Goal: Check status: Check status

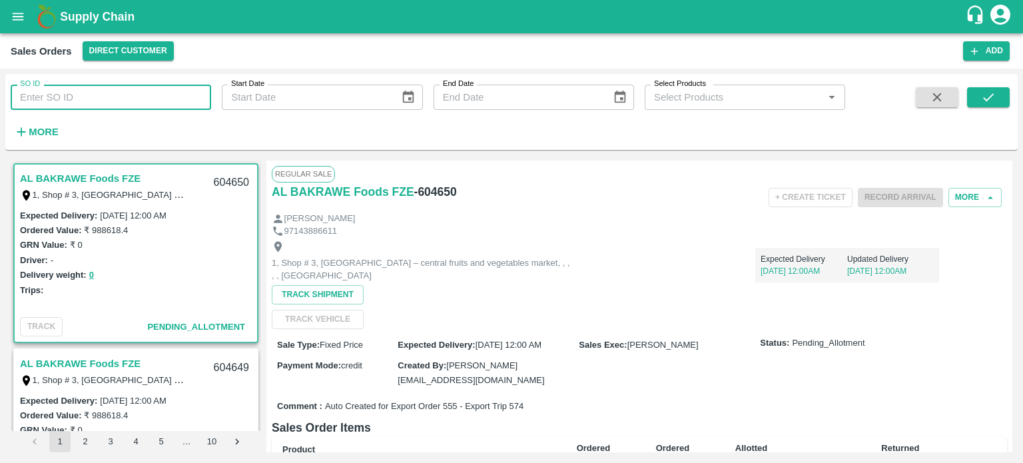
click at [133, 101] on input "SO ID" at bounding box center [111, 97] width 201 height 25
click at [994, 102] on icon "submit" at bounding box center [988, 97] width 15 height 15
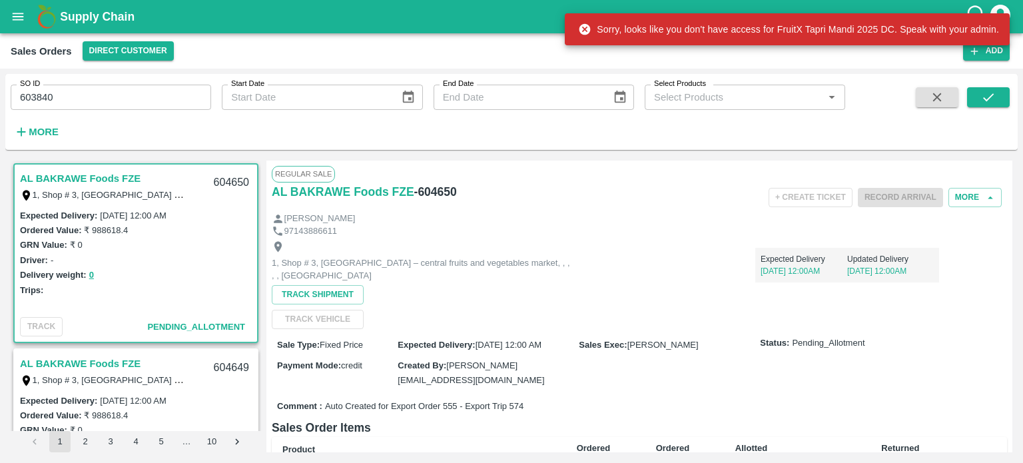
click at [591, 26] on icon at bounding box center [584, 29] width 13 height 13
drag, startPoint x: 586, startPoint y: 27, endPoint x: 573, endPoint y: 24, distance: 13.7
click at [586, 28] on icon at bounding box center [584, 29] width 13 height 13
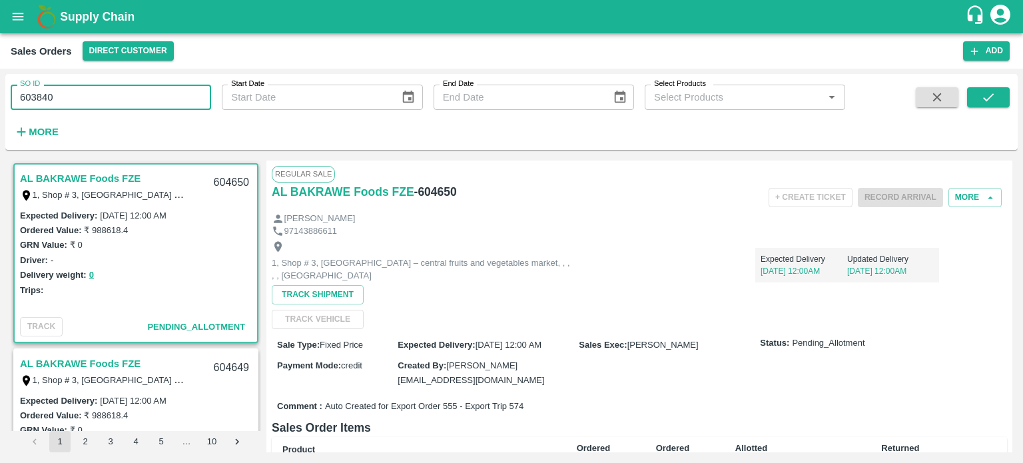
drag, startPoint x: 30, startPoint y: 95, endPoint x: 157, endPoint y: 109, distance: 128.0
click at [157, 109] on input "603840" at bounding box center [111, 97] width 201 height 25
type input "604574"
click at [994, 108] on span at bounding box center [988, 114] width 43 height 55
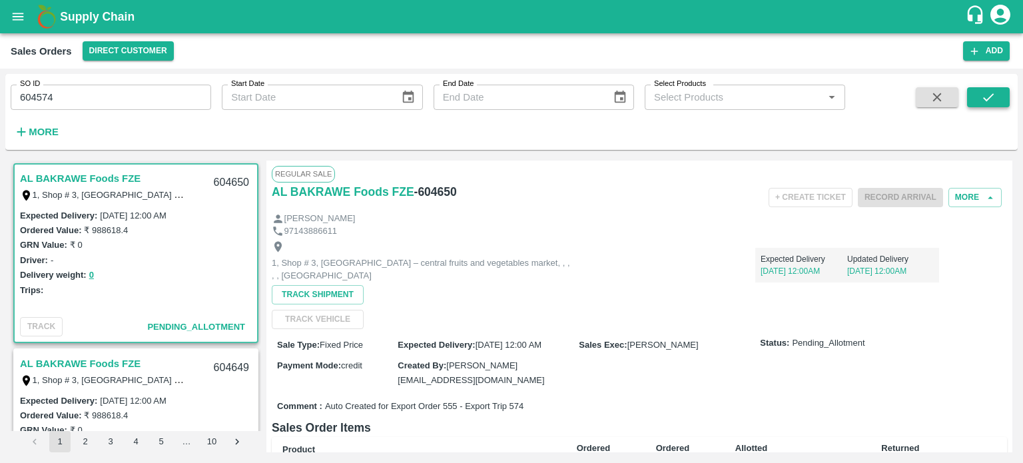
click at [991, 98] on icon "submit" at bounding box center [988, 97] width 15 height 15
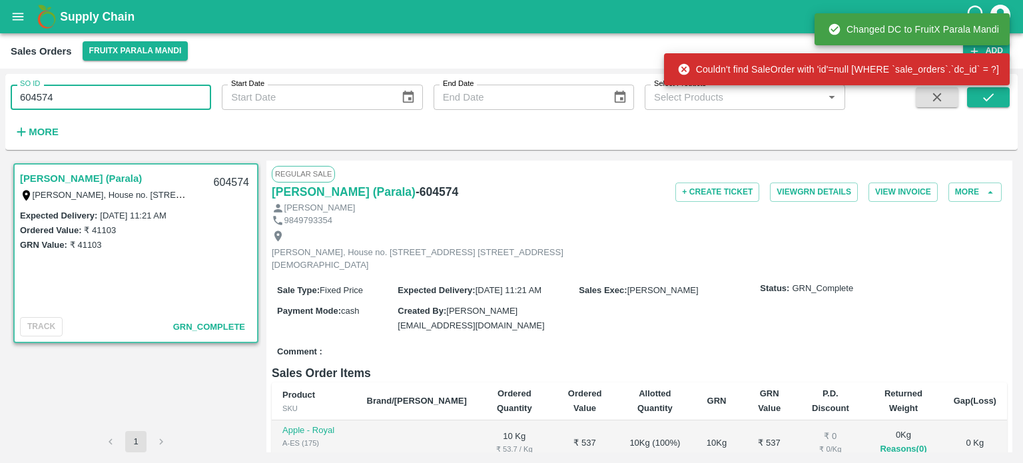
drag, startPoint x: 42, startPoint y: 95, endPoint x: 121, endPoint y: 103, distance: 79.7
click at [121, 103] on input "604574" at bounding box center [111, 97] width 201 height 25
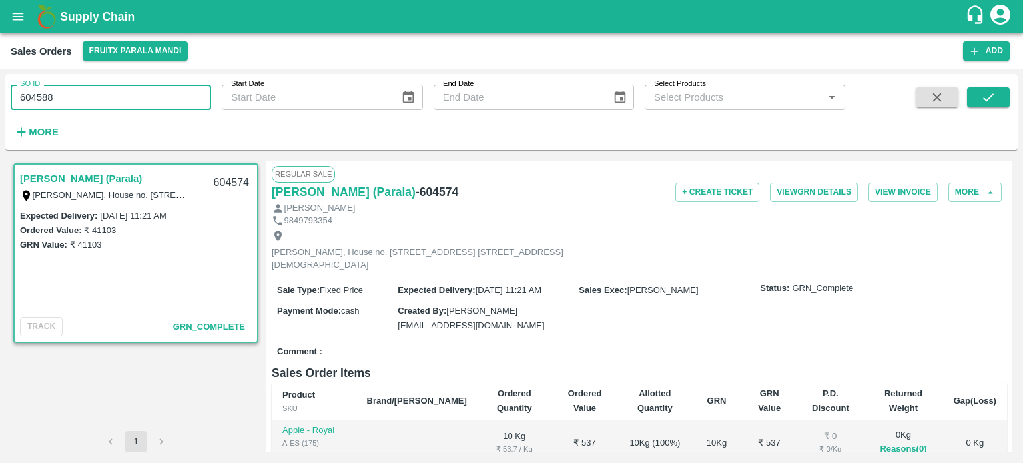
click at [115, 95] on input "604588" at bounding box center [111, 97] width 201 height 25
click at [990, 99] on icon "submit" at bounding box center [988, 97] width 15 height 15
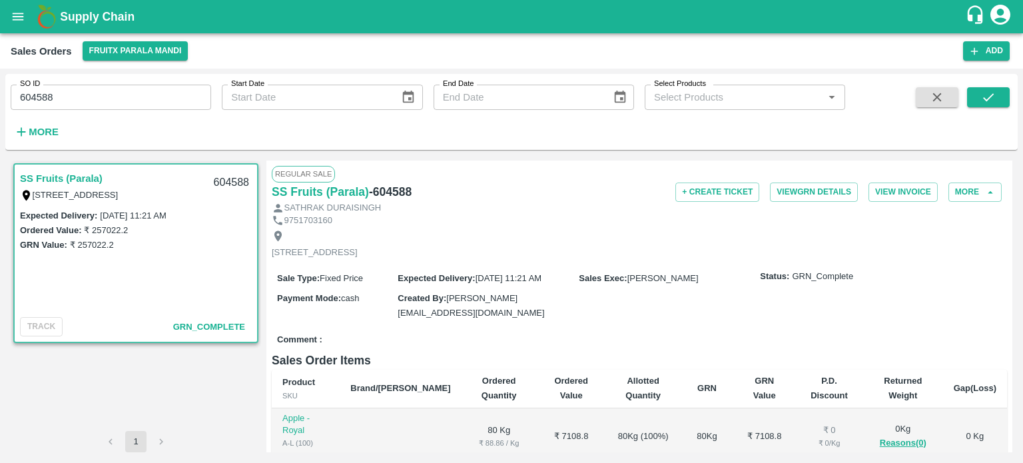
click at [121, 97] on input "604588" at bounding box center [111, 97] width 201 height 25
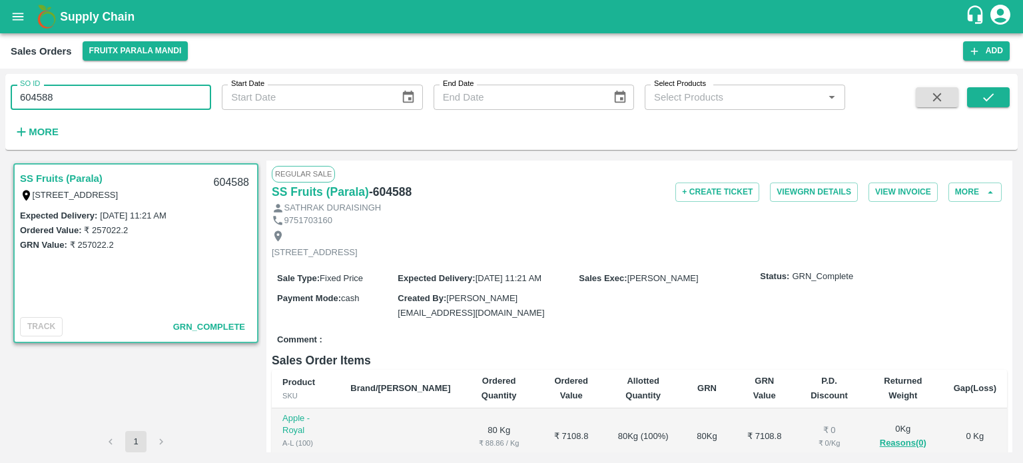
click at [99, 94] on input "604588" at bounding box center [111, 97] width 201 height 25
drag, startPoint x: 43, startPoint y: 92, endPoint x: 187, endPoint y: 93, distance: 143.9
click at [193, 100] on input "604588" at bounding box center [111, 97] width 201 height 25
click at [187, 93] on input "604571" at bounding box center [111, 97] width 201 height 25
click at [999, 98] on button "submit" at bounding box center [988, 97] width 43 height 20
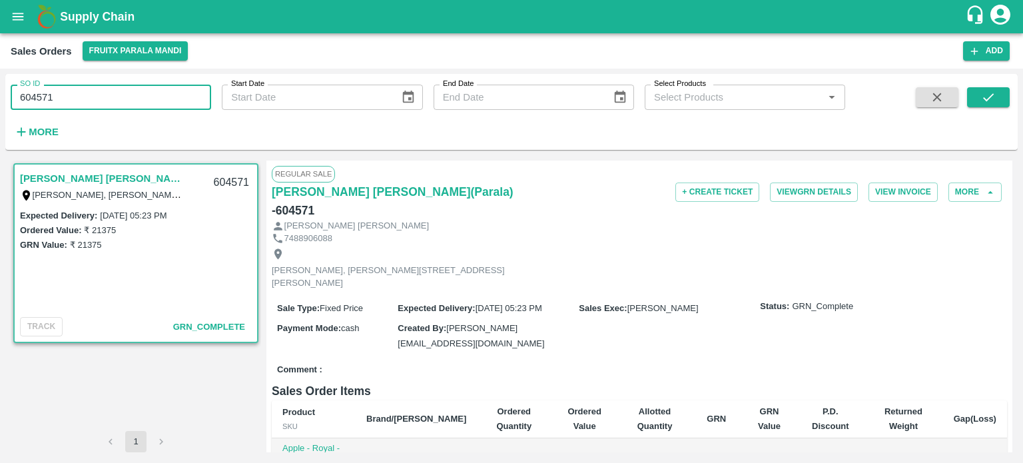
click at [71, 109] on input "604571" at bounding box center [111, 97] width 201 height 25
drag, startPoint x: 31, startPoint y: 99, endPoint x: 188, endPoint y: 109, distance: 156.8
click at [187, 109] on input "604571" at bounding box center [111, 97] width 201 height 25
click at [985, 98] on icon "submit" at bounding box center [988, 97] width 15 height 15
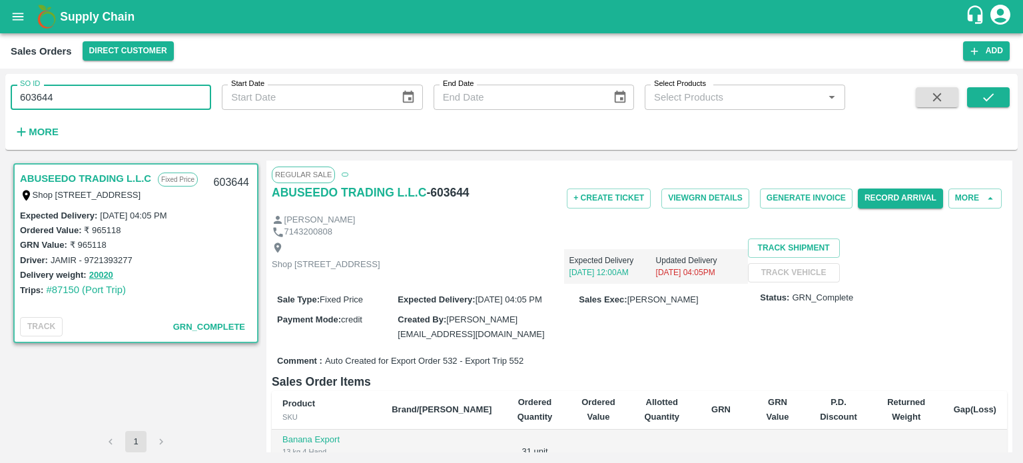
click at [111, 93] on input "603644" at bounding box center [111, 97] width 201 height 25
drag, startPoint x: 28, startPoint y: 92, endPoint x: 187, endPoint y: 91, distance: 158.6
click at [195, 98] on input "603644" at bounding box center [111, 97] width 201 height 25
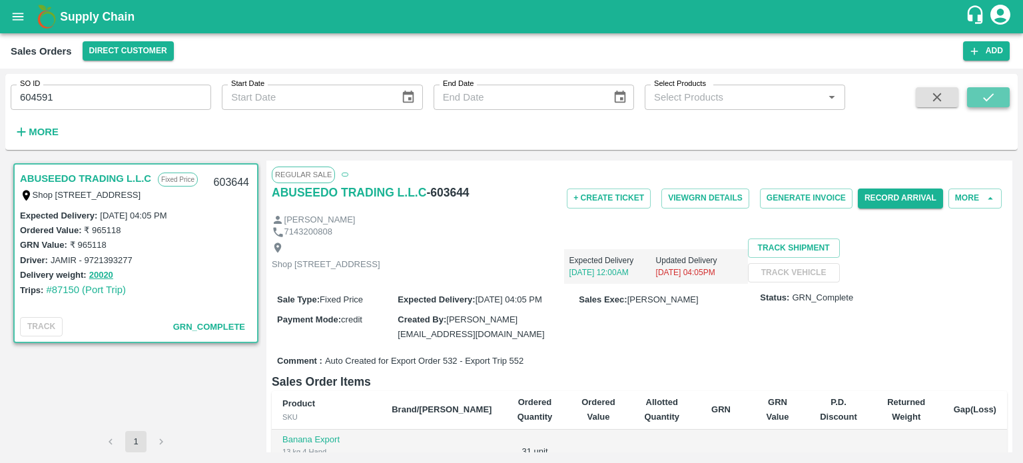
click at [1002, 101] on button "submit" at bounding box center [988, 97] width 43 height 20
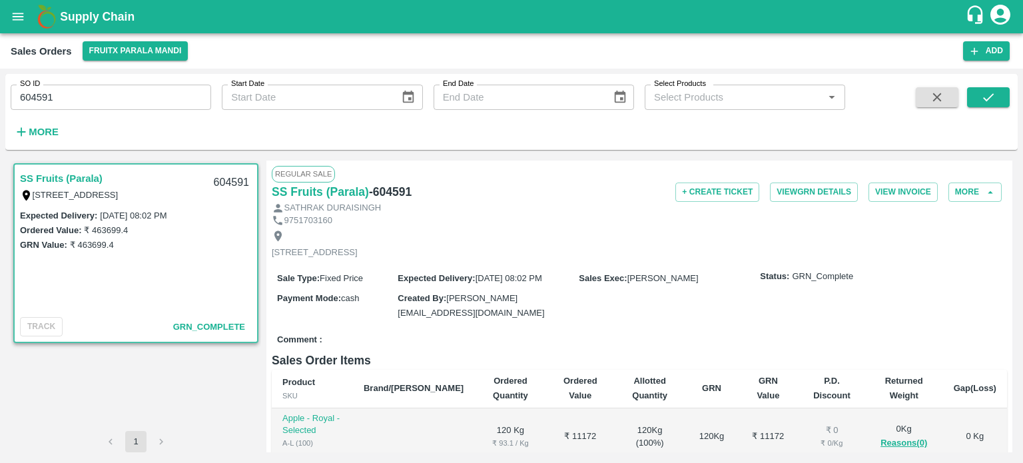
click at [80, 95] on input "604591" at bounding box center [111, 97] width 201 height 25
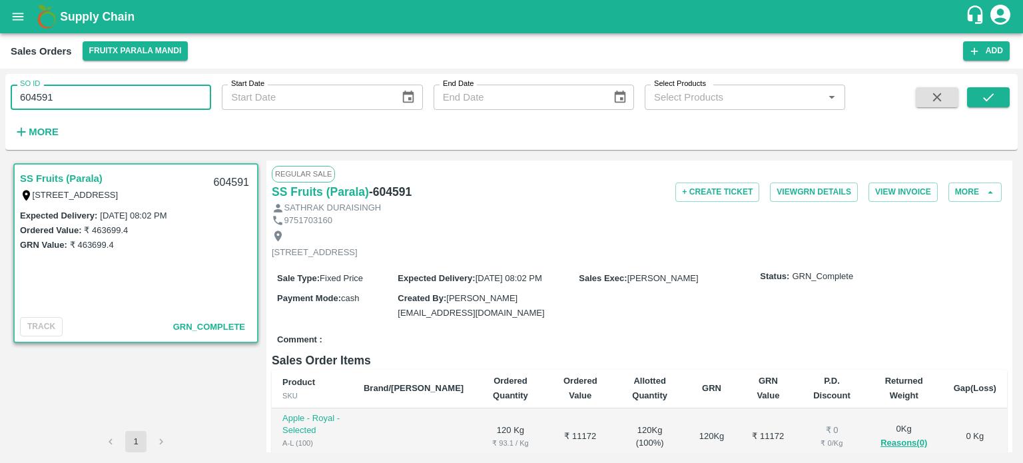
drag, startPoint x: 37, startPoint y: 93, endPoint x: 181, endPoint y: 94, distance: 143.2
click at [180, 95] on input "604591" at bounding box center [111, 97] width 201 height 25
click at [166, 93] on input "604684" at bounding box center [111, 97] width 201 height 25
click at [985, 92] on icon "submit" at bounding box center [988, 97] width 15 height 15
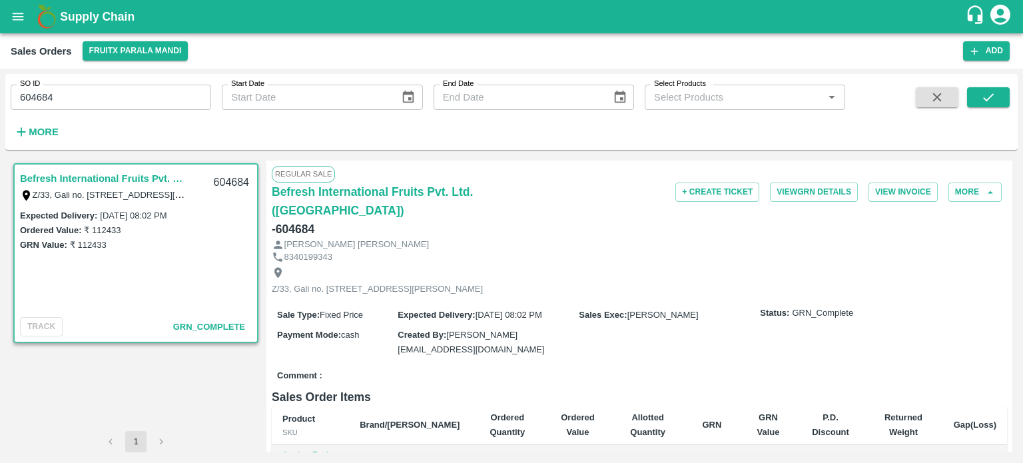
drag, startPoint x: 41, startPoint y: 93, endPoint x: 97, endPoint y: 99, distance: 56.3
click at [97, 99] on input "604684" at bounding box center [111, 97] width 201 height 25
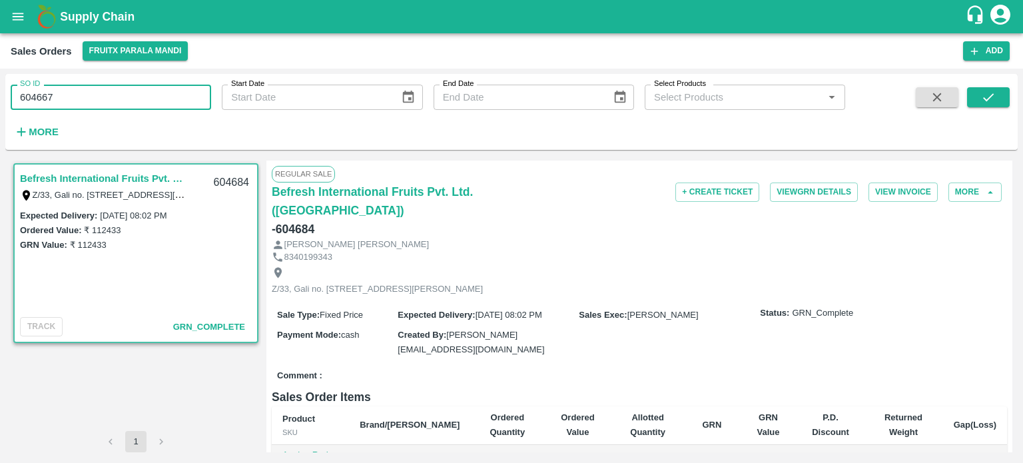
click at [97, 99] on input "604667" at bounding box center [111, 97] width 201 height 25
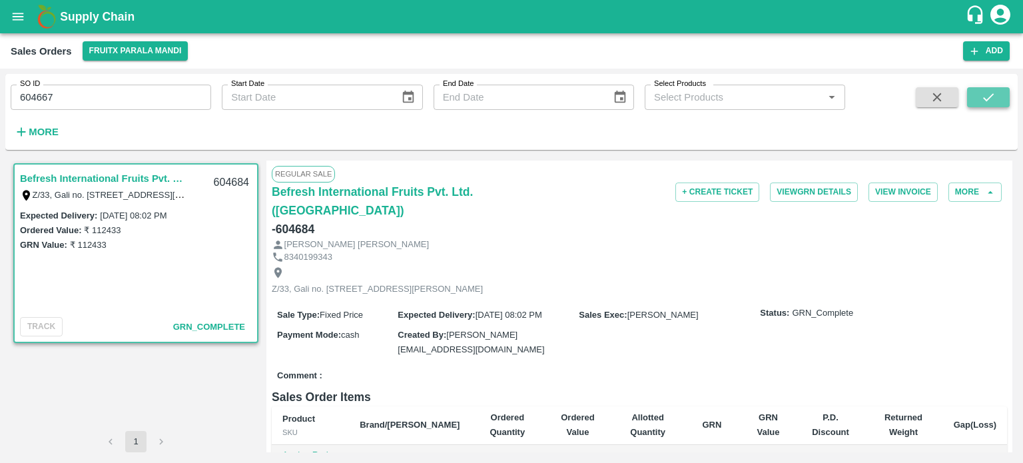
click at [989, 95] on icon "submit" at bounding box center [988, 97] width 15 height 15
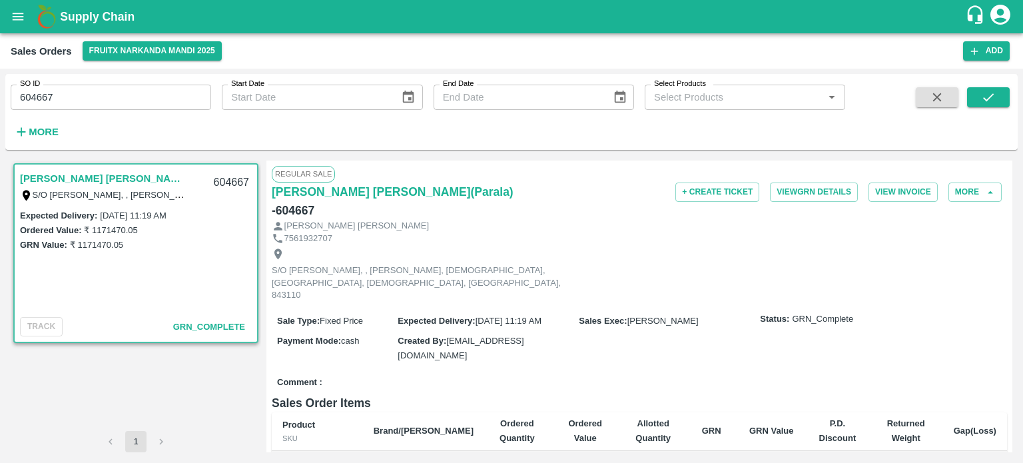
click at [129, 106] on input "604667" at bounding box center [111, 97] width 201 height 25
click at [991, 101] on icon "submit" at bounding box center [988, 97] width 15 height 15
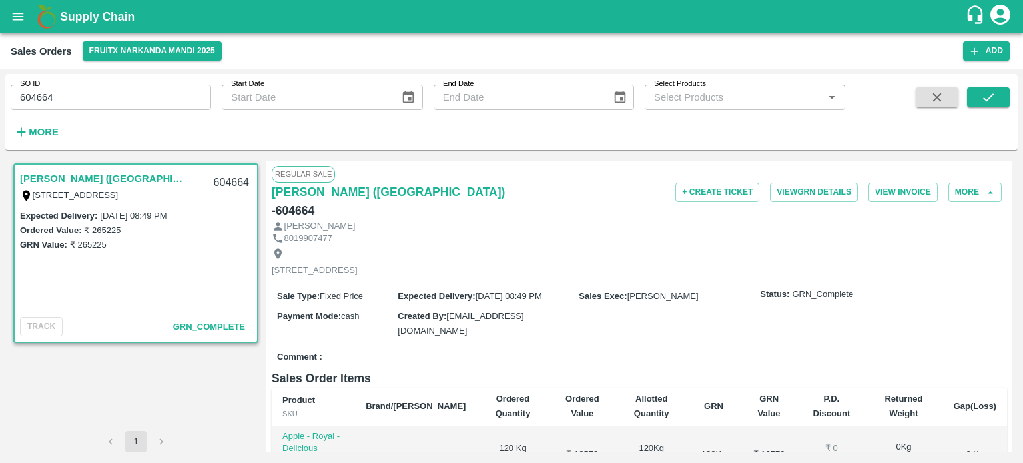
click at [87, 99] on input "604664" at bounding box center [111, 97] width 201 height 25
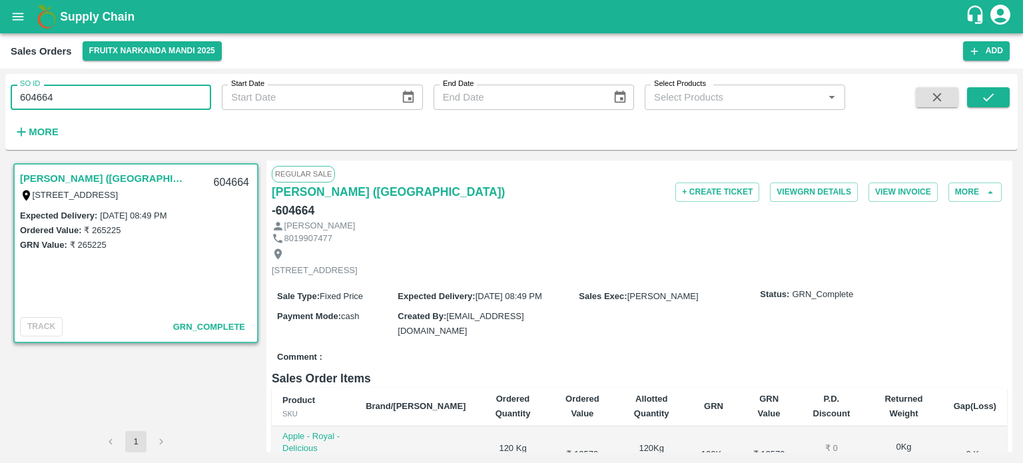
click at [43, 96] on input "604664" at bounding box center [111, 97] width 201 height 25
drag, startPoint x: 41, startPoint y: 95, endPoint x: 129, endPoint y: 87, distance: 88.3
click at [129, 88] on input "604664" at bounding box center [111, 97] width 201 height 25
click at [114, 93] on input "604659" at bounding box center [111, 97] width 201 height 25
click at [981, 97] on icon "submit" at bounding box center [988, 97] width 15 height 15
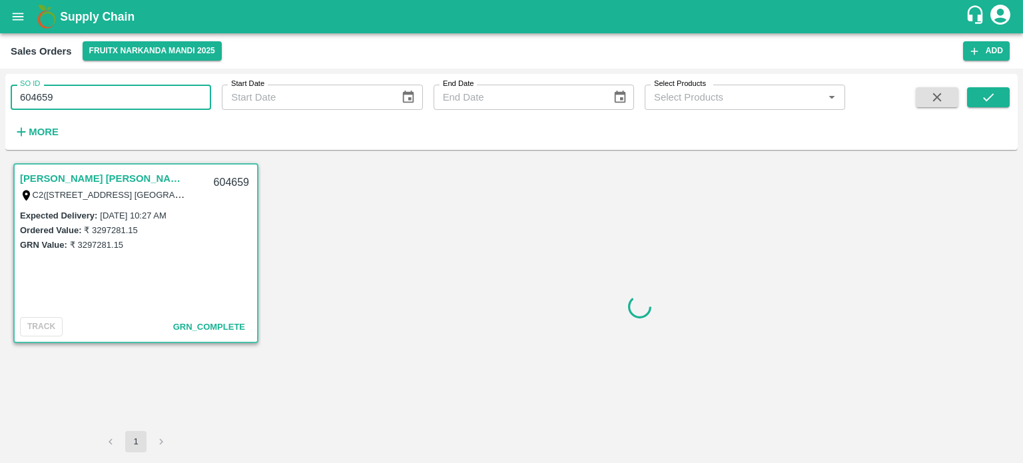
click at [133, 93] on input "604659" at bounding box center [111, 97] width 201 height 25
drag, startPoint x: 43, startPoint y: 93, endPoint x: 94, endPoint y: 98, distance: 50.8
click at [94, 98] on input "604659" at bounding box center [111, 97] width 201 height 25
click at [95, 94] on input "604663" at bounding box center [111, 97] width 201 height 25
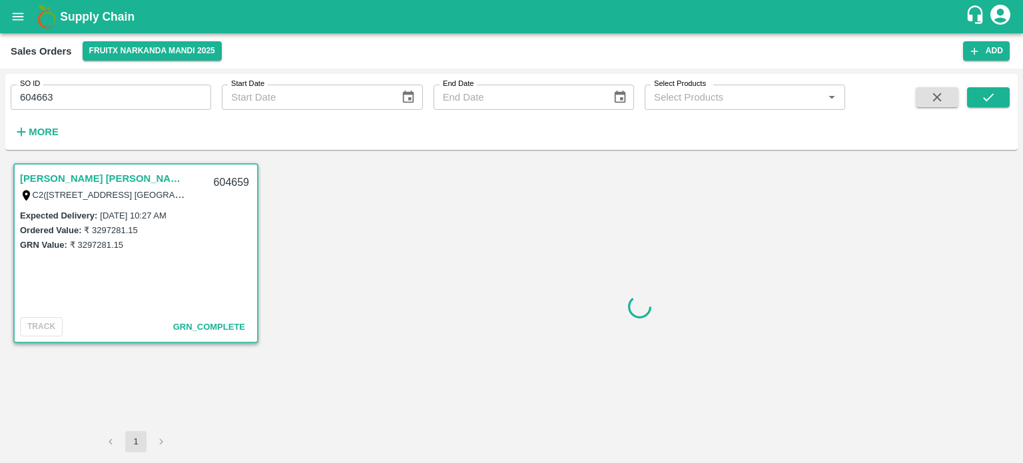
click at [155, 180] on link "[PERSON_NAME] [PERSON_NAME]([GEOGRAPHIC_DATA])" at bounding box center [103, 178] width 167 height 17
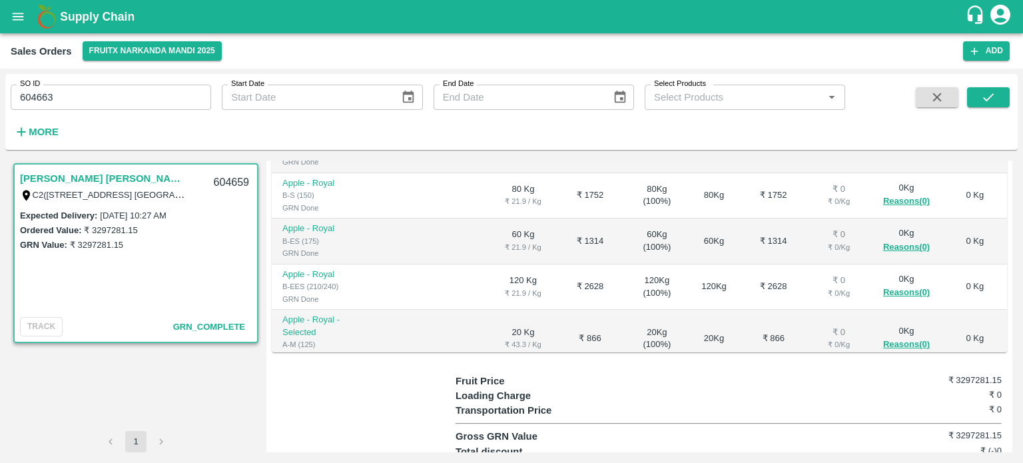
scroll to position [466, 0]
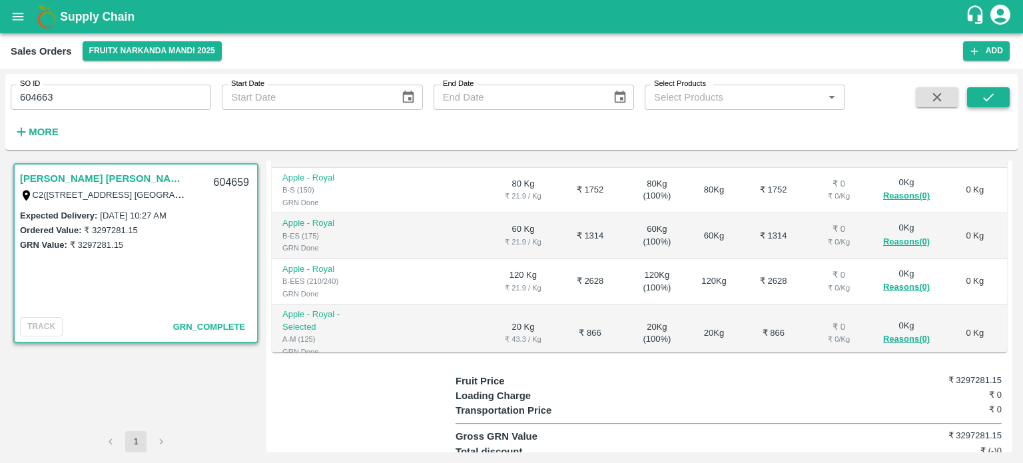
click at [993, 95] on icon "submit" at bounding box center [988, 97] width 11 height 8
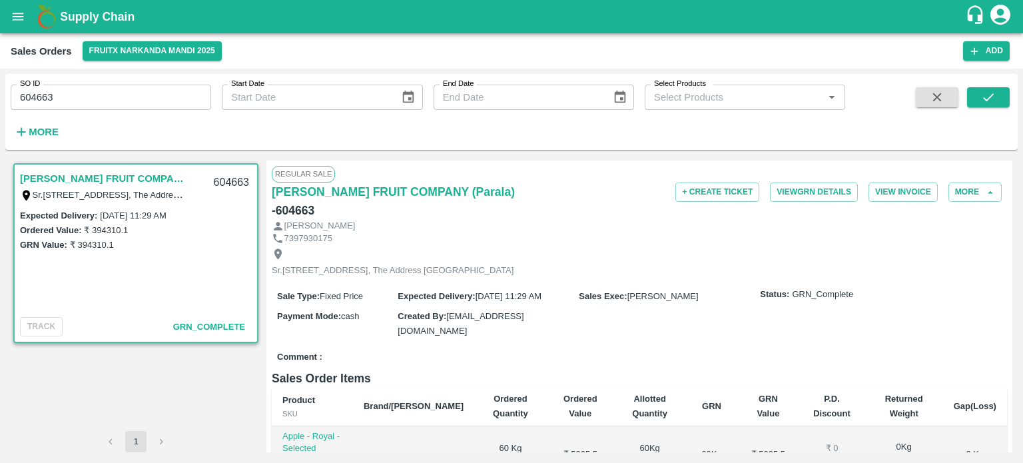
click at [152, 81] on div "SO ID 604663 SO ID" at bounding box center [105, 92] width 211 height 36
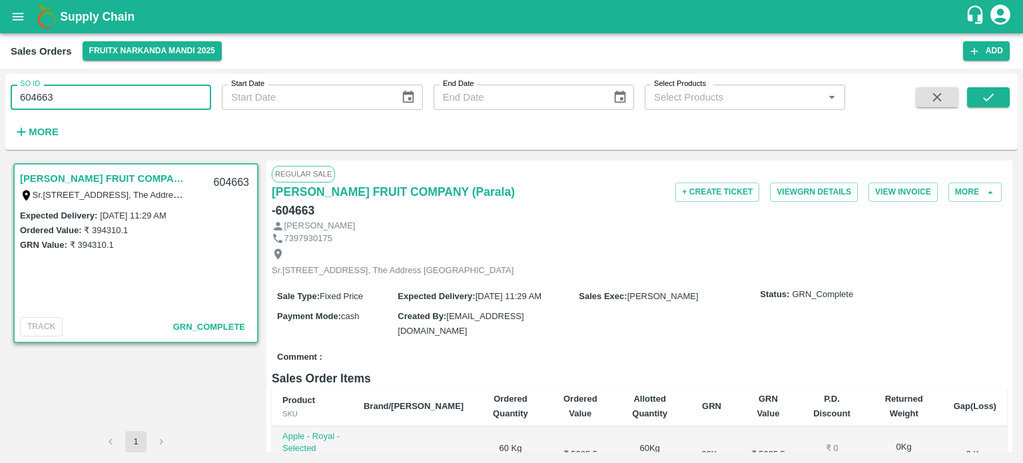
click at [135, 94] on input "604663" at bounding box center [111, 97] width 201 height 25
drag, startPoint x: 37, startPoint y: 100, endPoint x: 138, endPoint y: 96, distance: 100.7
click at [138, 96] on input "604663" at bounding box center [111, 97] width 201 height 25
click at [133, 89] on input "604590" at bounding box center [111, 97] width 201 height 25
click at [985, 103] on icon "submit" at bounding box center [988, 97] width 15 height 15
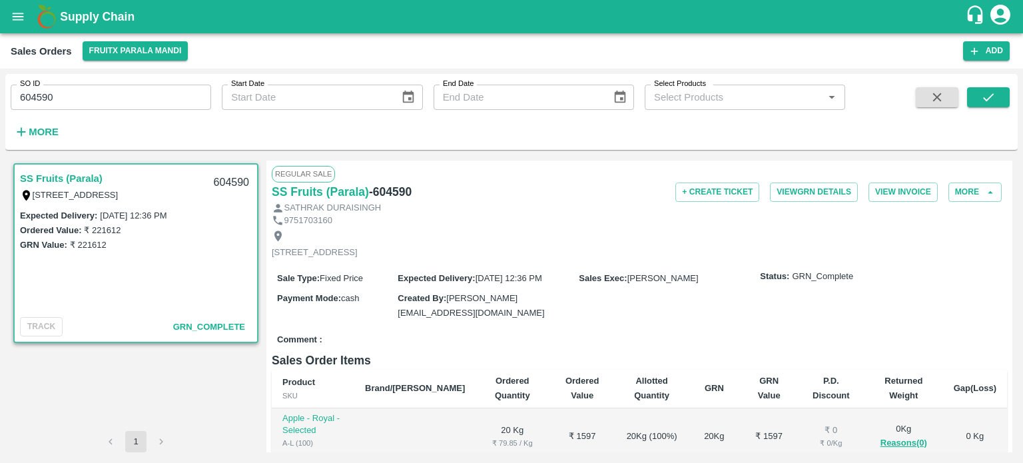
click at [144, 99] on input "604590" at bounding box center [111, 97] width 201 height 25
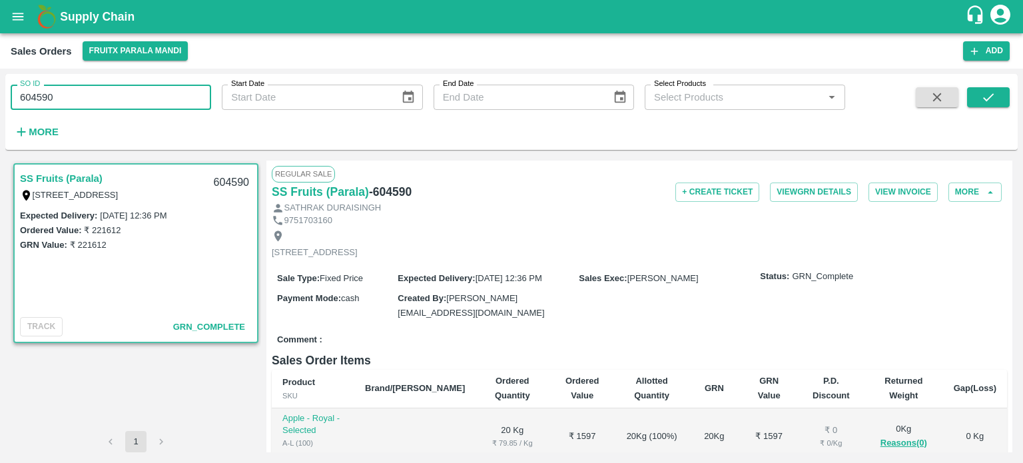
drag, startPoint x: 37, startPoint y: 95, endPoint x: 123, endPoint y: 93, distance: 85.3
click at [123, 93] on input "604590" at bounding box center [111, 97] width 201 height 25
click at [124, 91] on input "604665" at bounding box center [111, 97] width 201 height 25
click at [989, 100] on icon "submit" at bounding box center [988, 97] width 15 height 15
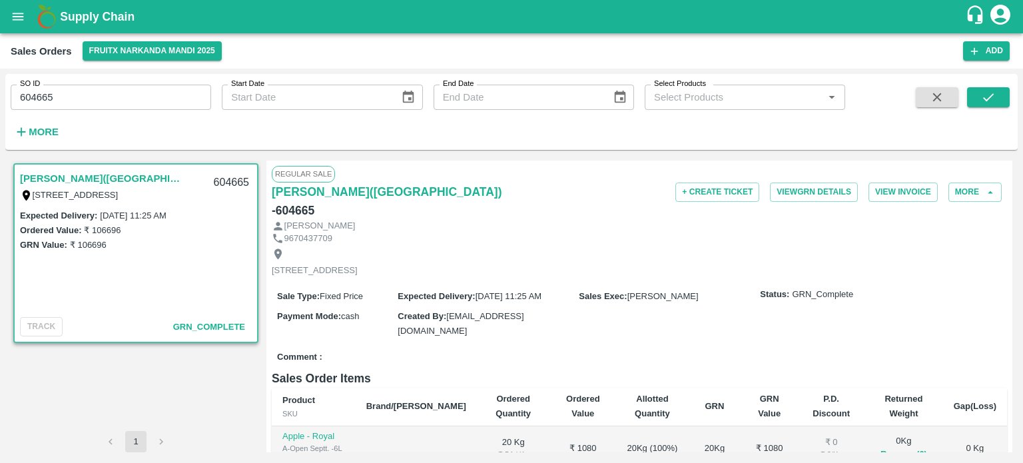
click at [129, 101] on input "604665" at bounding box center [111, 97] width 201 height 25
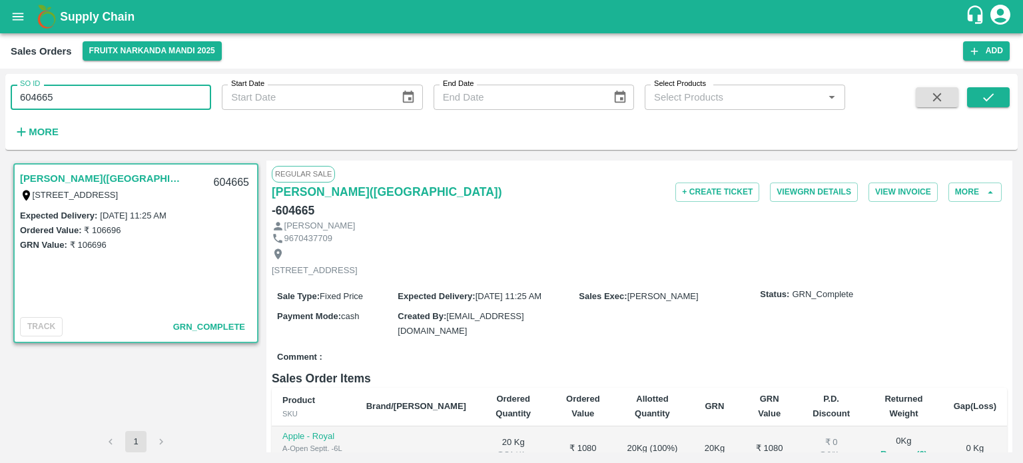
drag, startPoint x: 47, startPoint y: 95, endPoint x: 127, endPoint y: 80, distance: 80.7
click at [121, 85] on input "604665" at bounding box center [111, 97] width 201 height 25
click at [170, 87] on input "604662" at bounding box center [111, 97] width 201 height 25
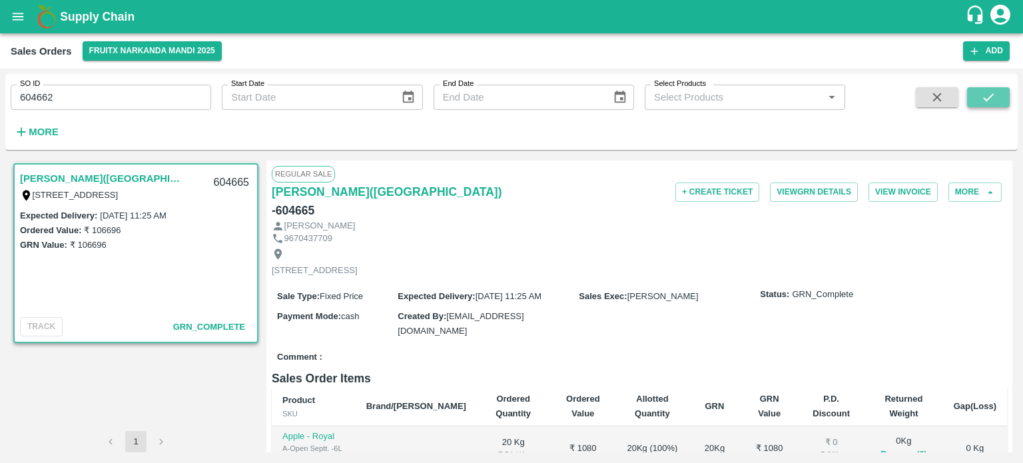
click at [980, 102] on button "submit" at bounding box center [988, 97] width 43 height 20
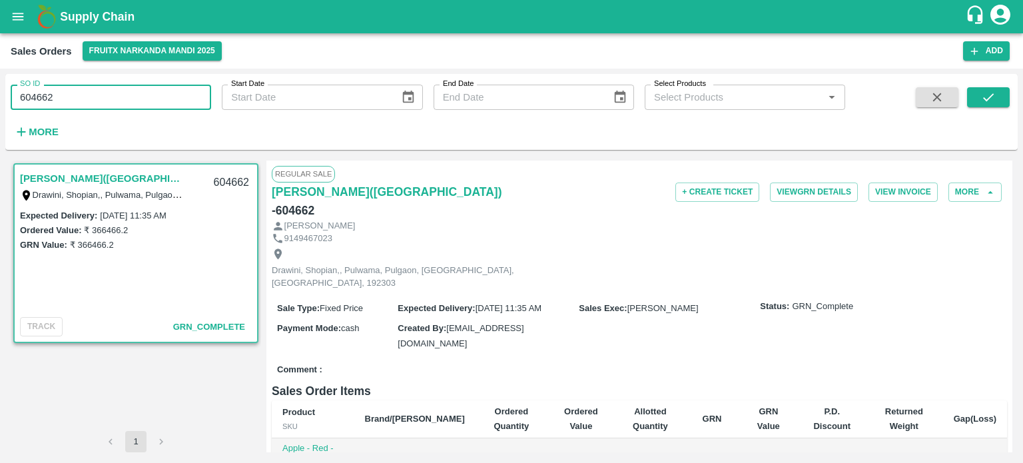
click at [133, 93] on input "604662" at bounding box center [111, 97] width 201 height 25
drag, startPoint x: 41, startPoint y: 93, endPoint x: 152, endPoint y: 97, distance: 111.3
click at [151, 97] on input "604662" at bounding box center [111, 97] width 201 height 25
click at [205, 97] on input "604657" at bounding box center [111, 97] width 201 height 25
drag, startPoint x: 981, startPoint y: 101, endPoint x: 875, endPoint y: 132, distance: 109.8
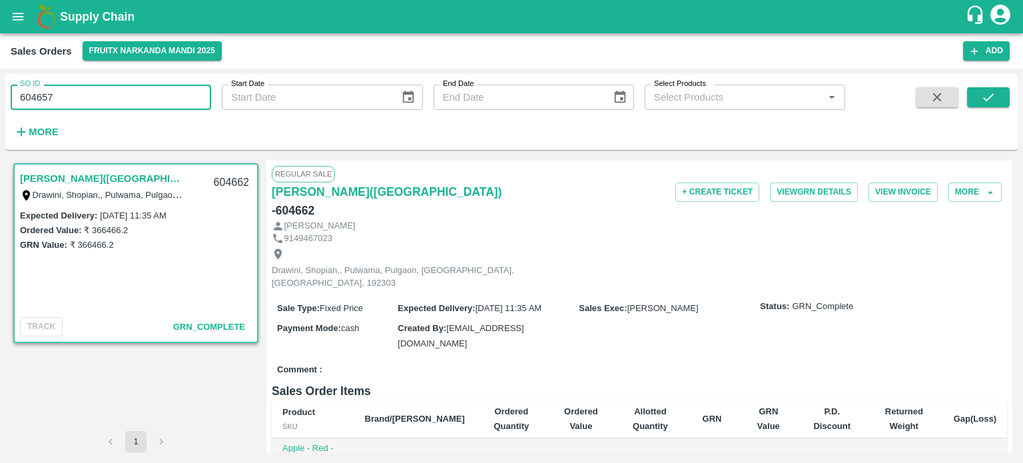
click at [981, 101] on icon "submit" at bounding box center [988, 97] width 15 height 15
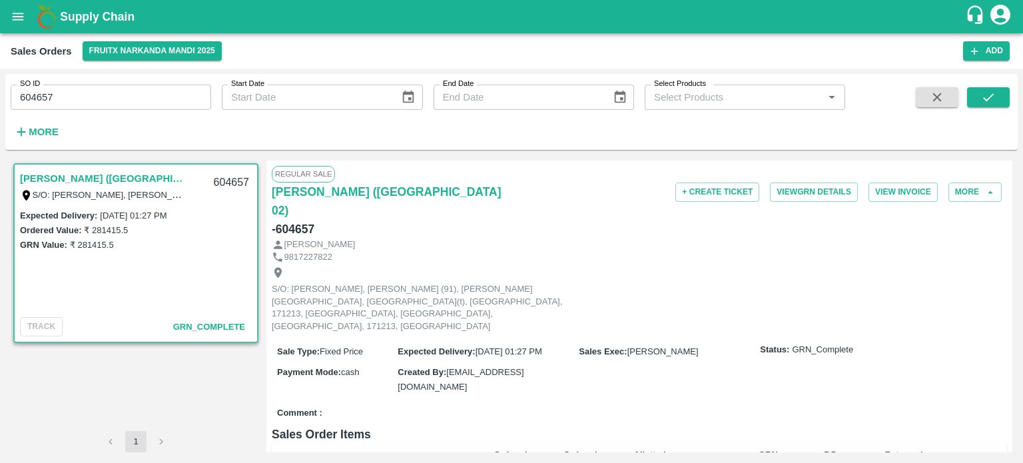
click at [133, 97] on input "604657" at bounding box center [111, 97] width 201 height 25
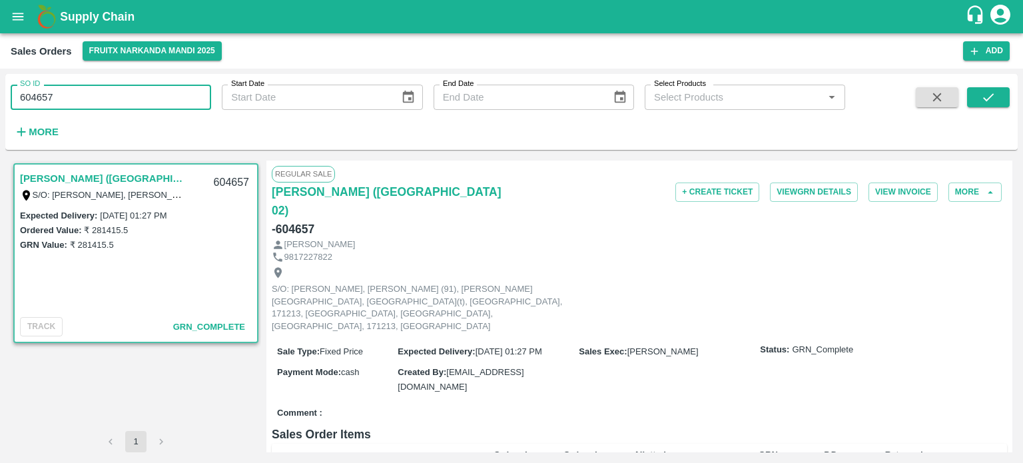
drag, startPoint x: 41, startPoint y: 95, endPoint x: 125, endPoint y: 90, distance: 84.7
click at [125, 90] on input "604657" at bounding box center [111, 97] width 201 height 25
click at [111, 101] on input "604683" at bounding box center [111, 97] width 201 height 25
click at [984, 102] on icon "submit" at bounding box center [988, 97] width 15 height 15
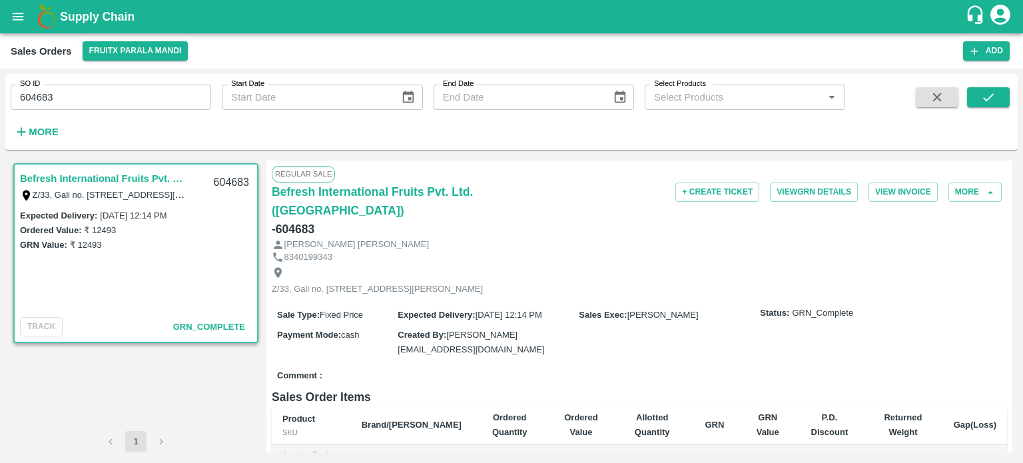
click at [119, 88] on input "604683" at bounding box center [111, 97] width 201 height 25
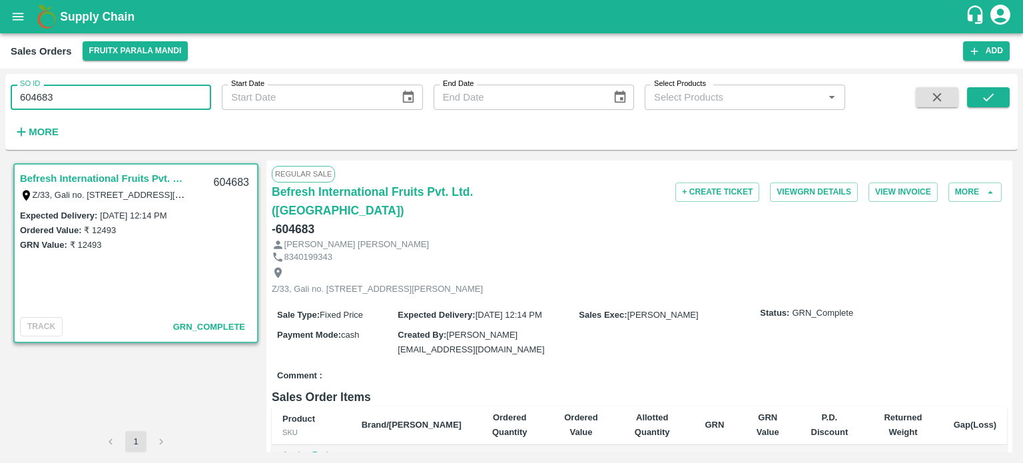
drag, startPoint x: 43, startPoint y: 99, endPoint x: 112, endPoint y: 93, distance: 69.6
click at [112, 93] on input "604683" at bounding box center [111, 97] width 201 height 25
click at [87, 103] on input "604671" at bounding box center [111, 97] width 201 height 25
click at [991, 103] on icon "submit" at bounding box center [988, 97] width 15 height 15
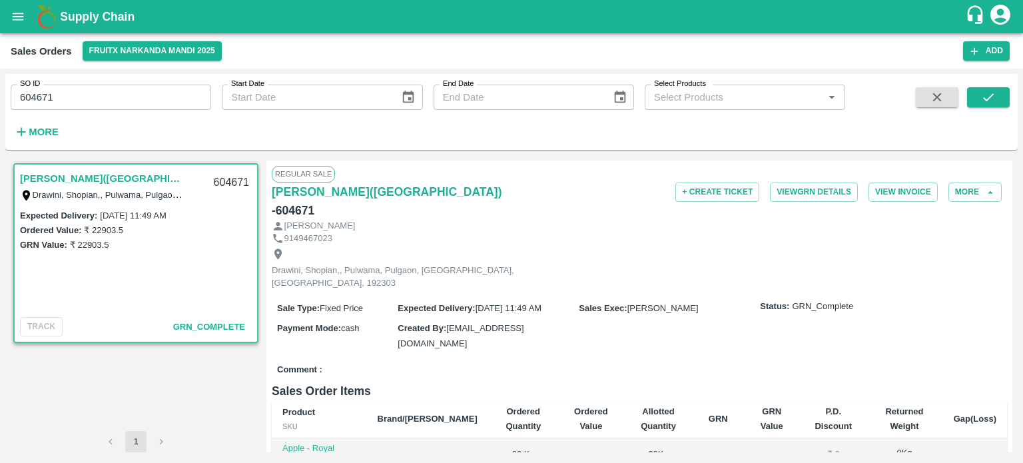
click at [101, 96] on input "604671" at bounding box center [111, 97] width 201 height 25
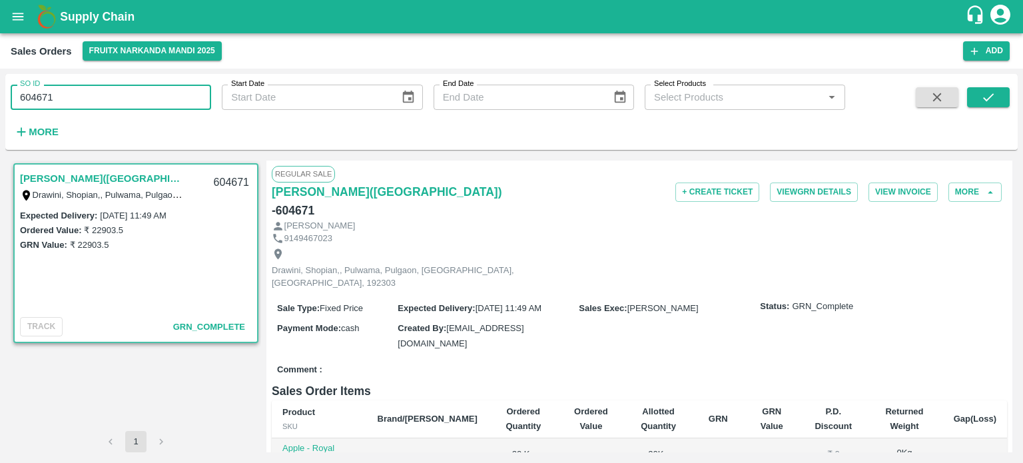
drag, startPoint x: 40, startPoint y: 94, endPoint x: 162, endPoint y: 110, distance: 123.0
click at [162, 110] on input "604671" at bounding box center [111, 97] width 201 height 25
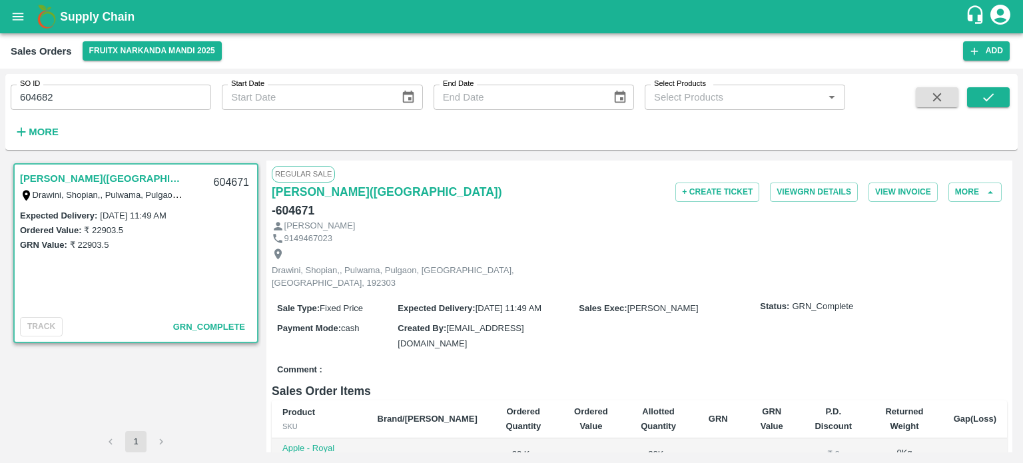
click at [200, 70] on div "SO ID 604682 SO ID Start Date Start Date End Date End Date Select Products Sele…" at bounding box center [511, 266] width 1023 height 394
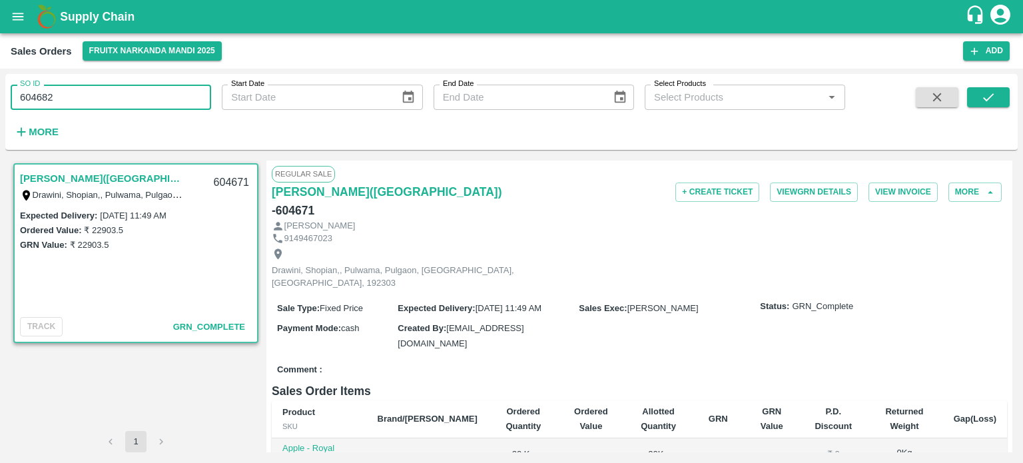
click at [155, 99] on input "604682" at bounding box center [111, 97] width 201 height 25
click at [1007, 106] on button "submit" at bounding box center [988, 97] width 43 height 20
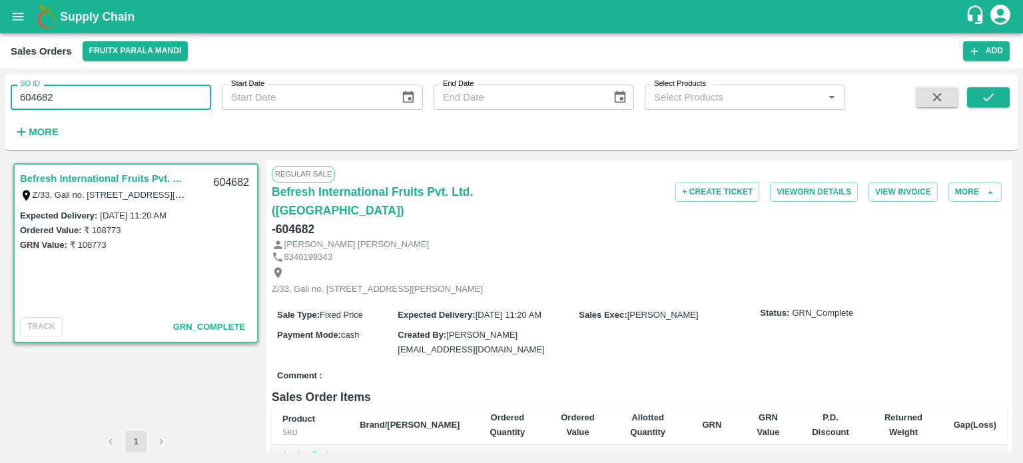
drag, startPoint x: 43, startPoint y: 97, endPoint x: 168, endPoint y: 106, distance: 125.5
click at [168, 106] on input "604682" at bounding box center [111, 97] width 201 height 25
click at [161, 100] on input "604670" at bounding box center [111, 97] width 201 height 25
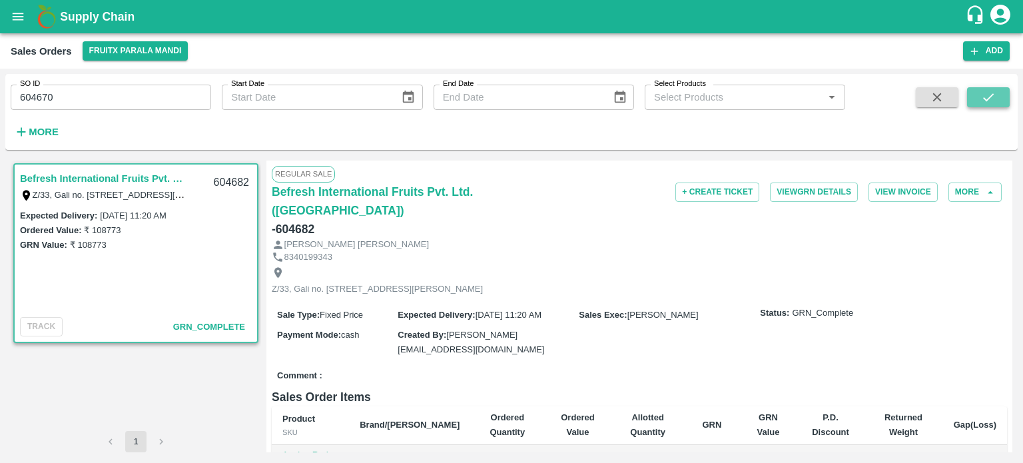
click at [999, 99] on button "submit" at bounding box center [988, 97] width 43 height 20
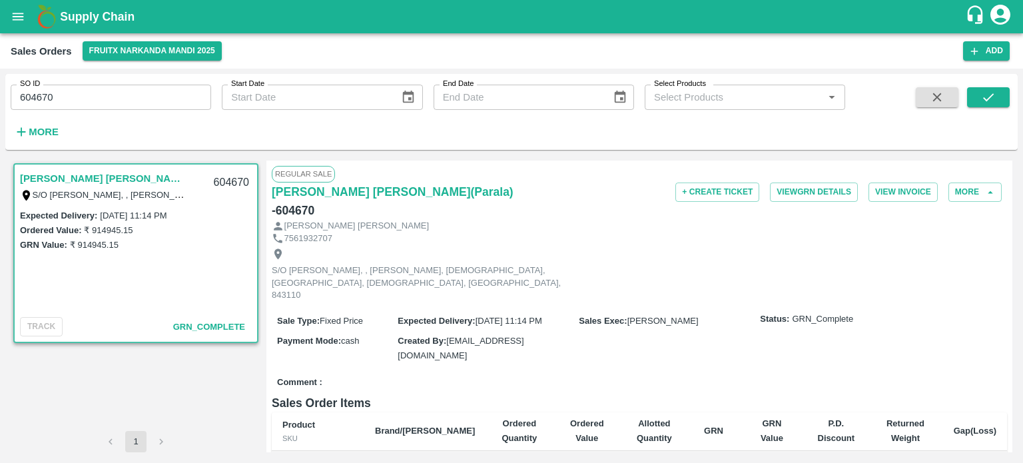
click at [104, 98] on input "604670" at bounding box center [111, 97] width 201 height 25
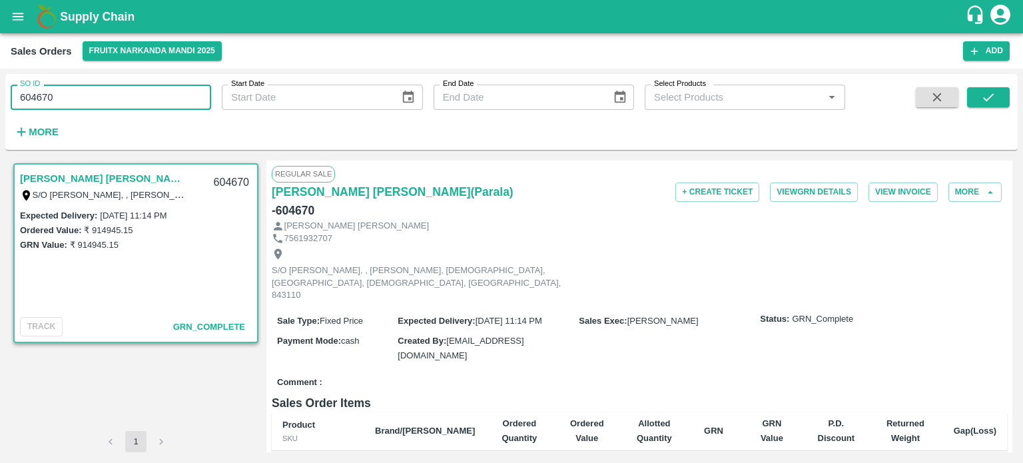
drag, startPoint x: 39, startPoint y: 93, endPoint x: 187, endPoint y: 83, distance: 148.2
click at [187, 83] on div "SO ID 604670 SO ID" at bounding box center [105, 92] width 211 height 36
click at [164, 101] on input "604581" at bounding box center [111, 97] width 201 height 25
click at [987, 101] on icon "submit" at bounding box center [988, 97] width 11 height 8
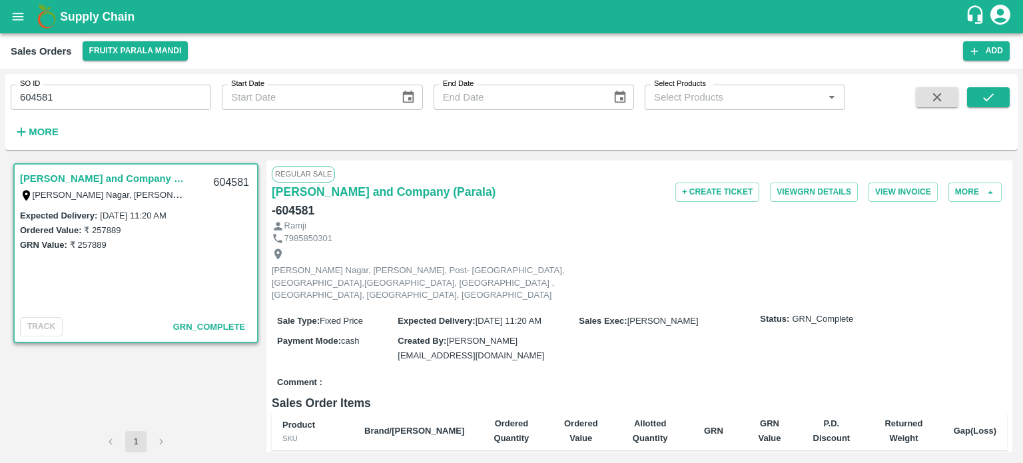
click at [148, 87] on input "604581" at bounding box center [111, 97] width 201 height 25
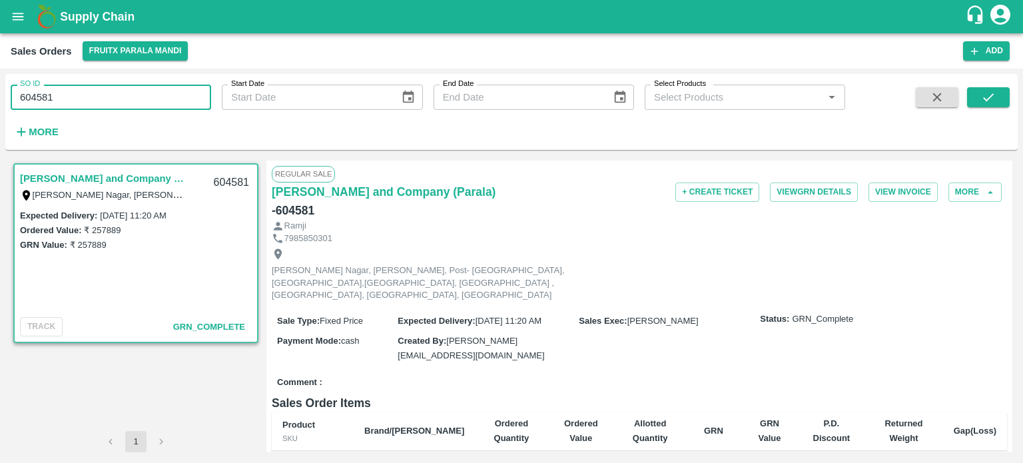
drag, startPoint x: 37, startPoint y: 93, endPoint x: 156, endPoint y: 103, distance: 119.0
click at [155, 104] on input "604581" at bounding box center [111, 97] width 201 height 25
click at [156, 95] on input "604678" at bounding box center [111, 97] width 201 height 25
click at [986, 98] on icon "submit" at bounding box center [988, 97] width 15 height 15
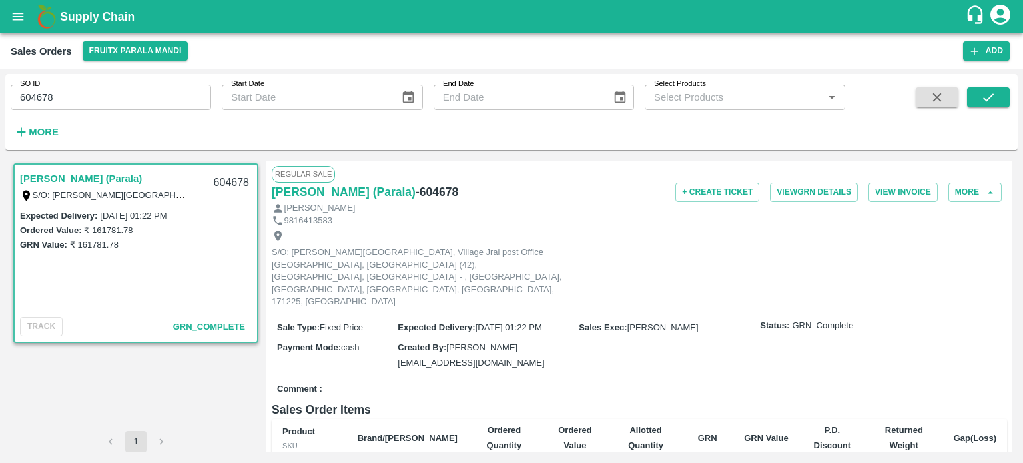
click at [126, 97] on input "604678" at bounding box center [111, 97] width 201 height 25
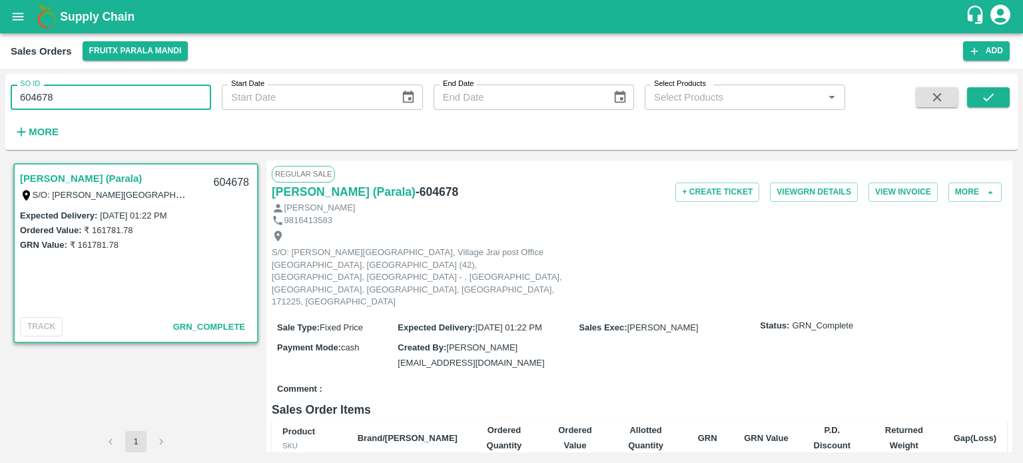
drag, startPoint x: 80, startPoint y: 101, endPoint x: 123, endPoint y: 91, distance: 43.6
click at [121, 92] on input "604678" at bounding box center [111, 97] width 201 height 25
click at [975, 95] on button "submit" at bounding box center [988, 97] width 43 height 20
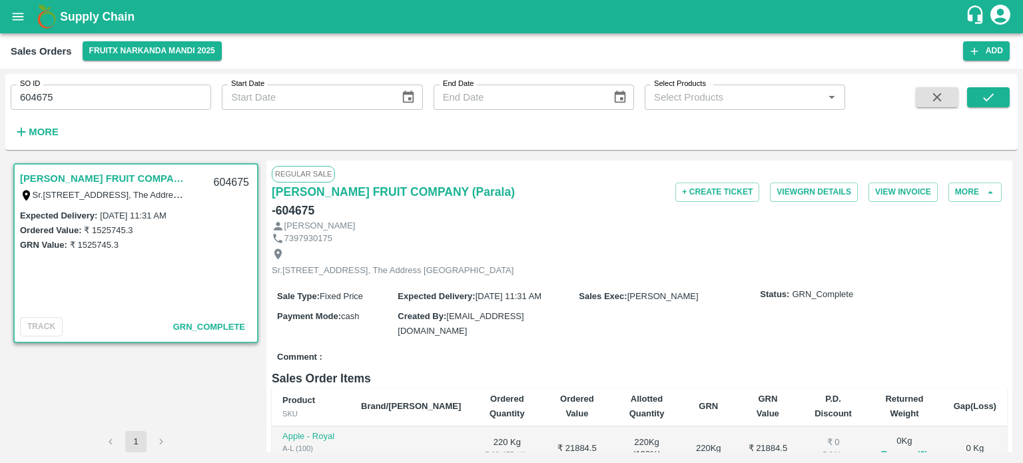
click at [118, 94] on input "604675" at bounding box center [111, 97] width 201 height 25
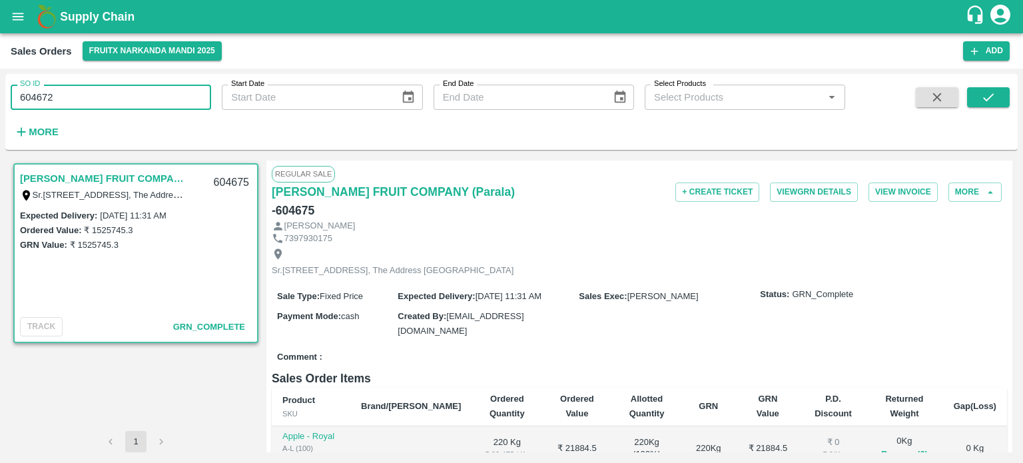
click at [118, 94] on input "604672" at bounding box center [111, 97] width 201 height 25
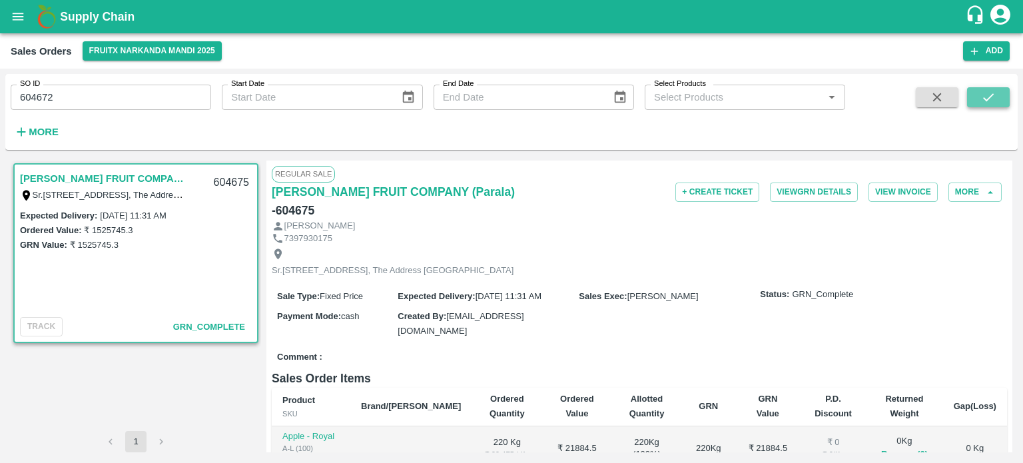
click at [975, 93] on button "submit" at bounding box center [988, 97] width 43 height 20
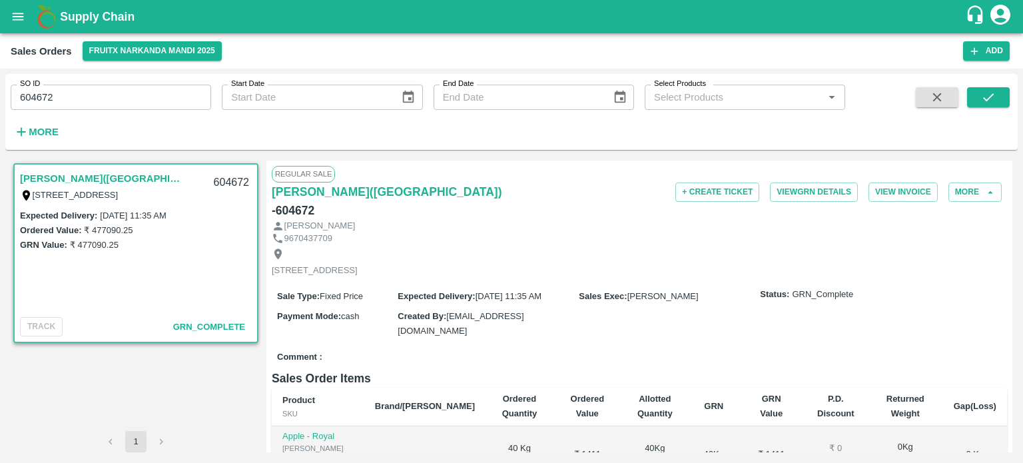
click at [116, 89] on input "604672" at bounding box center [111, 97] width 201 height 25
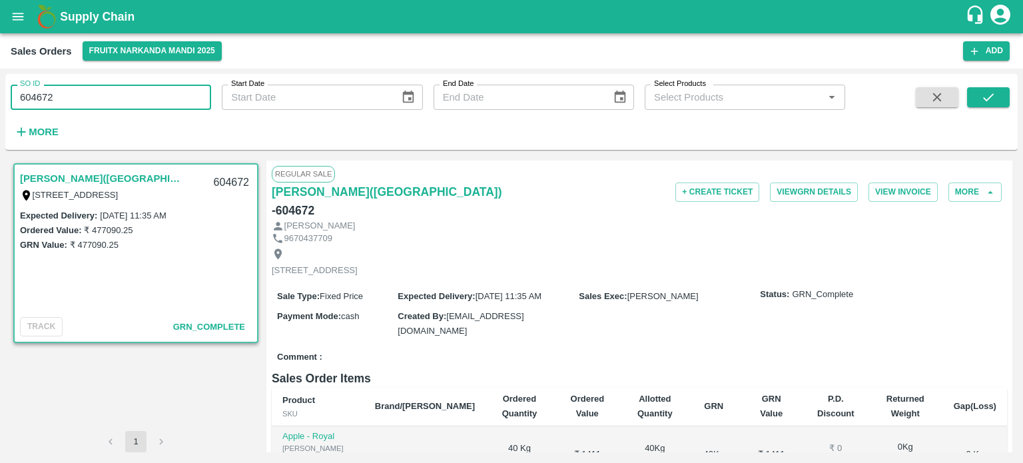
drag, startPoint x: 45, startPoint y: 103, endPoint x: 131, endPoint y: 89, distance: 86.4
click at [130, 90] on input "604672" at bounding box center [111, 97] width 201 height 25
click at [167, 99] on input "604676" at bounding box center [111, 97] width 201 height 25
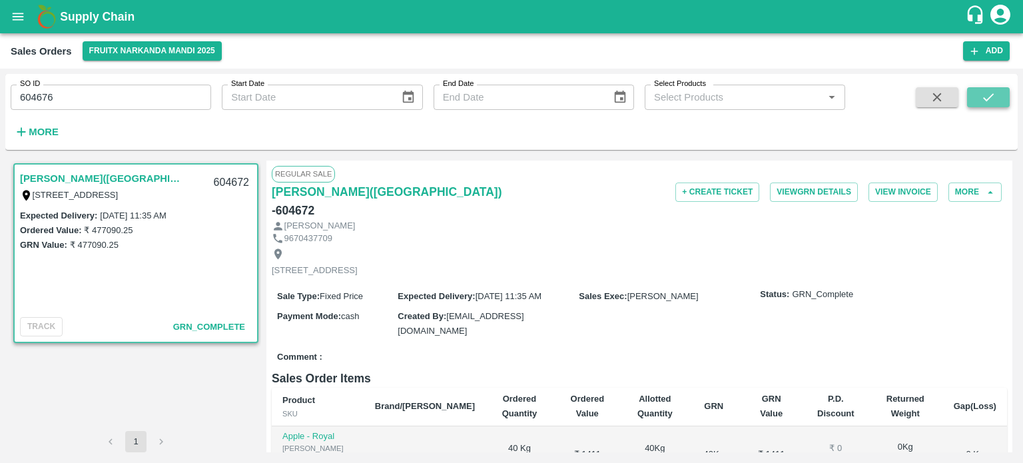
click at [985, 99] on icon "submit" at bounding box center [988, 97] width 11 height 8
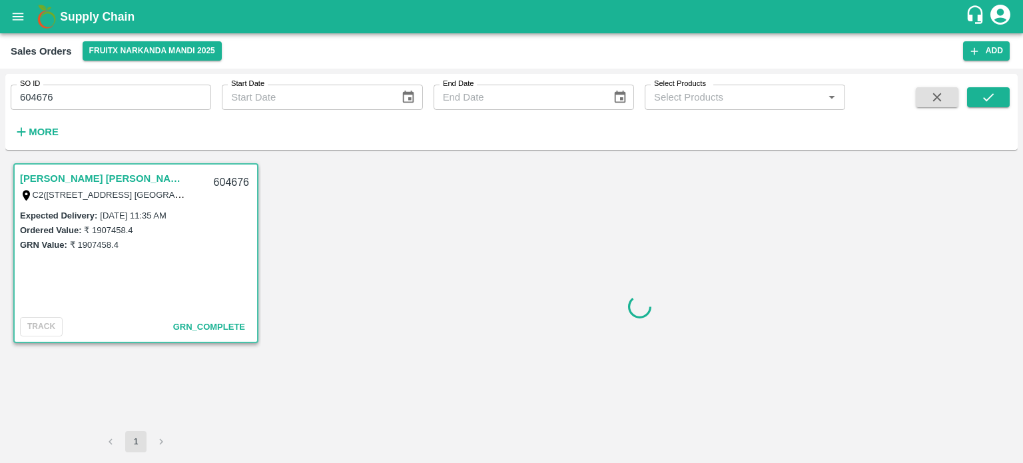
click at [115, 92] on input "604676" at bounding box center [111, 97] width 201 height 25
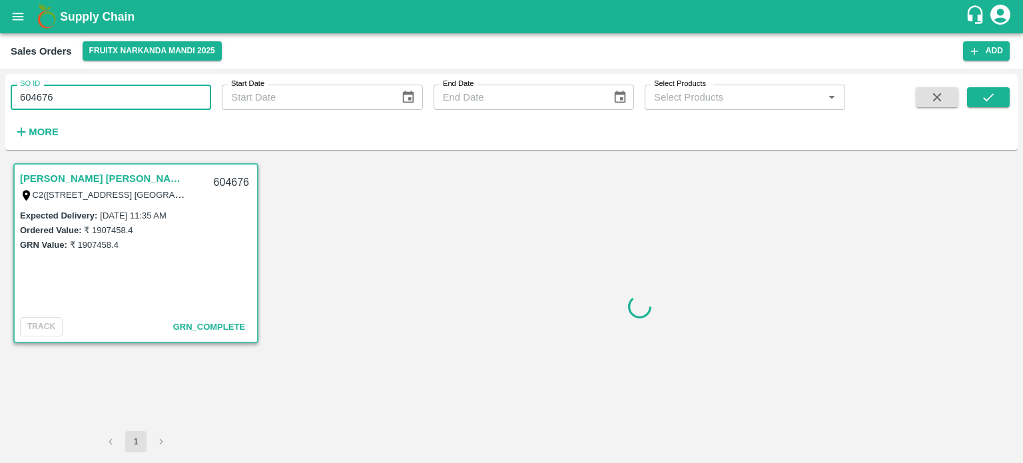
drag, startPoint x: 47, startPoint y: 98, endPoint x: 159, endPoint y: 91, distance: 111.5
click at [157, 92] on input "604676" at bounding box center [111, 97] width 201 height 25
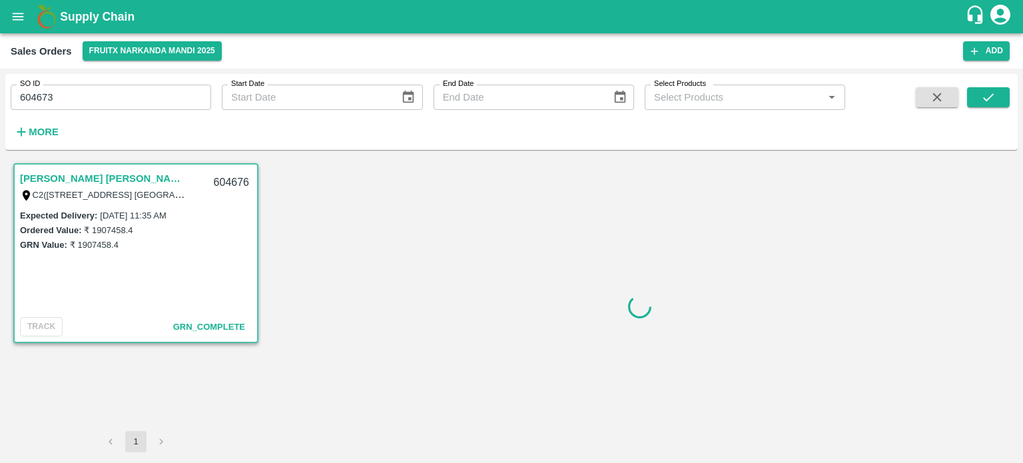
click at [160, 98] on input "604673" at bounding box center [111, 97] width 201 height 25
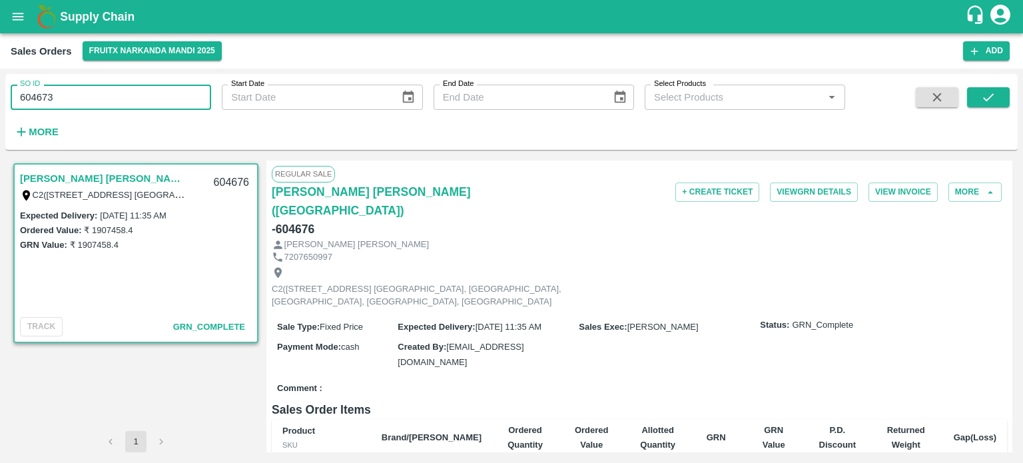
click at [160, 98] on input "604673" at bounding box center [111, 97] width 201 height 25
drag, startPoint x: 43, startPoint y: 90, endPoint x: 156, endPoint y: 93, distance: 112.6
click at [156, 93] on input "604673" at bounding box center [111, 97] width 201 height 25
click at [987, 103] on icon "submit" at bounding box center [988, 97] width 15 height 15
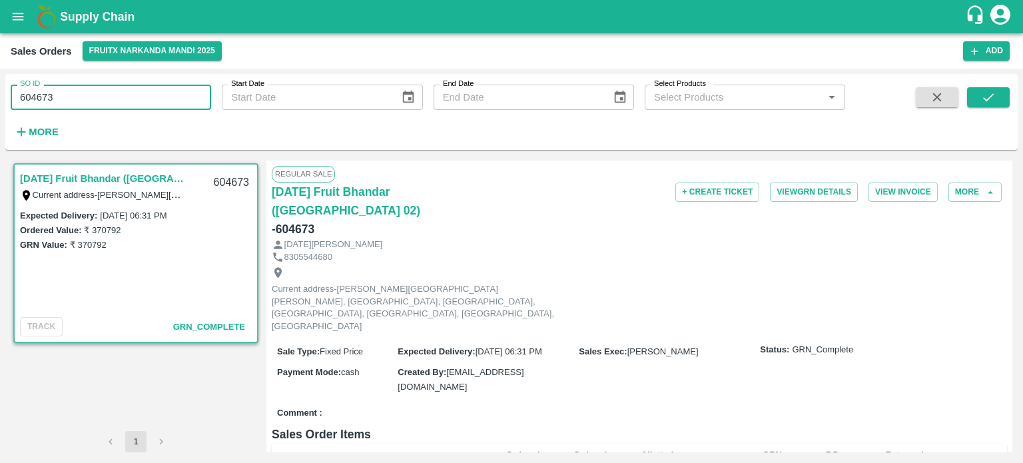
click at [109, 93] on input "604673" at bounding box center [111, 97] width 201 height 25
drag, startPoint x: 96, startPoint y: 93, endPoint x: 119, endPoint y: 87, distance: 23.3
click at [118, 88] on input "604673" at bounding box center [111, 97] width 201 height 25
click at [122, 93] on input "604669" at bounding box center [111, 97] width 201 height 25
click at [987, 97] on icon "submit" at bounding box center [988, 97] width 15 height 15
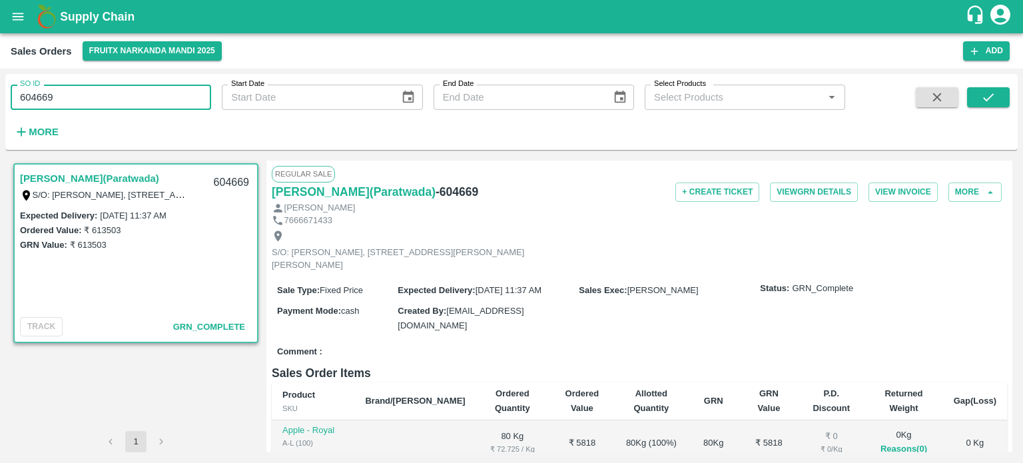
click at [59, 95] on input "604669" at bounding box center [111, 97] width 201 height 25
drag, startPoint x: 43, startPoint y: 95, endPoint x: 177, endPoint y: 93, distance: 133.9
click at [177, 93] on input "604669" at bounding box center [111, 97] width 201 height 25
click at [173, 87] on input "604674" at bounding box center [111, 97] width 201 height 25
click at [989, 102] on icon "submit" at bounding box center [988, 97] width 15 height 15
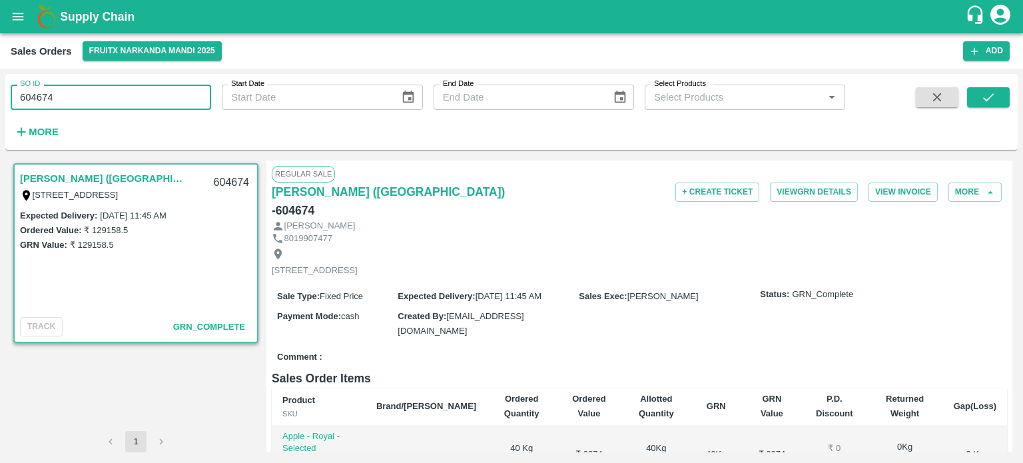
drag, startPoint x: 37, startPoint y: 92, endPoint x: 141, endPoint y: 101, distance: 103.6
click at [141, 101] on input "604674" at bounding box center [111, 97] width 201 height 25
click at [137, 93] on input "604589" at bounding box center [111, 97] width 201 height 25
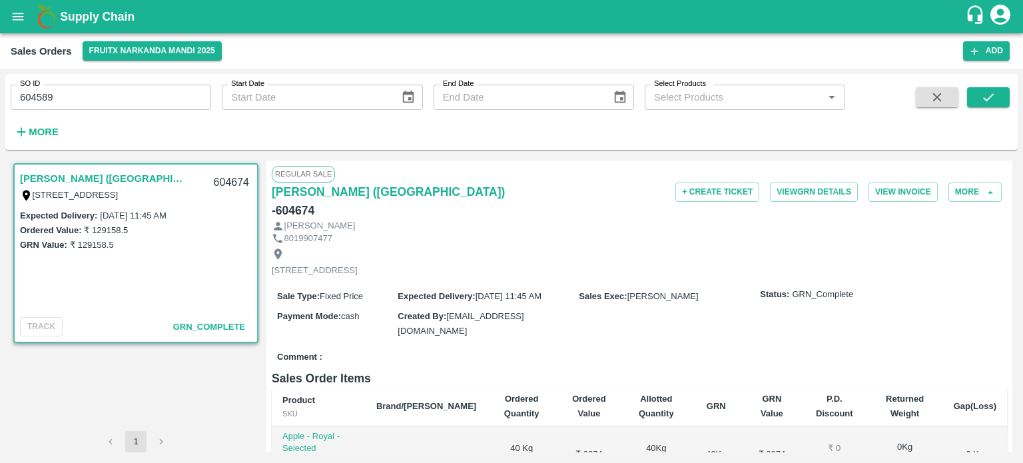
click at [965, 98] on div at bounding box center [968, 114] width 83 height 55
click at [977, 96] on button "submit" at bounding box center [988, 97] width 43 height 20
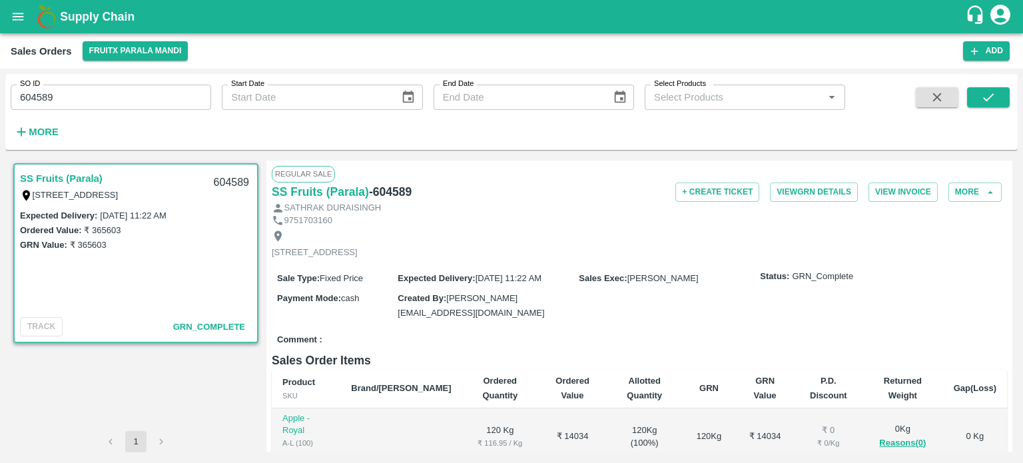
click at [93, 91] on input "604589" at bounding box center [111, 97] width 201 height 25
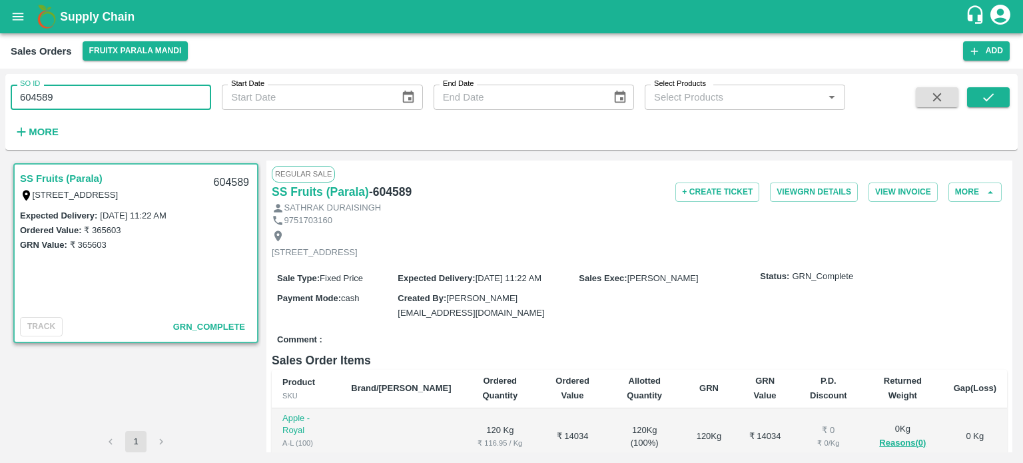
drag, startPoint x: 37, startPoint y: 92, endPoint x: 195, endPoint y: 103, distance: 157.6
click at [195, 103] on input "604589" at bounding box center [111, 97] width 201 height 25
click at [189, 96] on input "604677" at bounding box center [111, 97] width 201 height 25
click at [997, 95] on button "submit" at bounding box center [988, 97] width 43 height 20
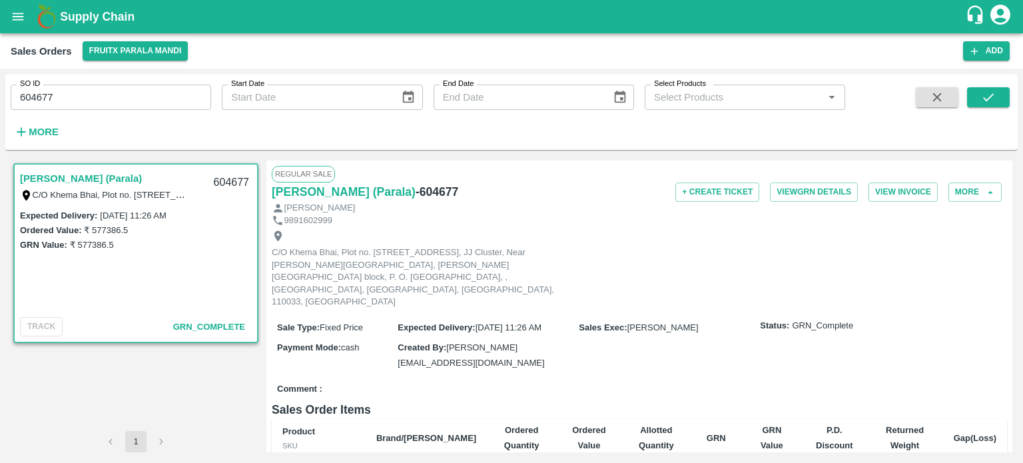
click at [126, 100] on input "604677" at bounding box center [111, 97] width 201 height 25
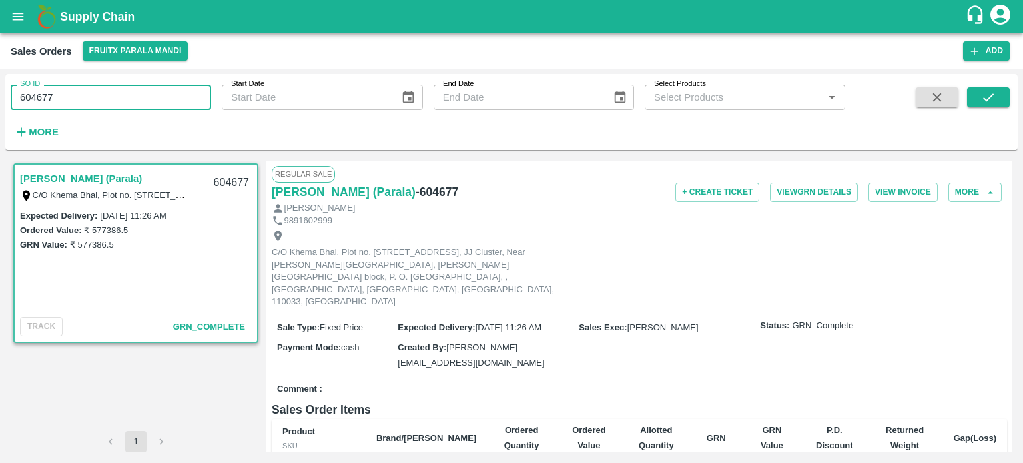
drag, startPoint x: 39, startPoint y: 95, endPoint x: 126, endPoint y: 84, distance: 87.3
click at [126, 84] on div "SO ID 604677 SO ID" at bounding box center [105, 92] width 211 height 36
click at [1003, 101] on button "submit" at bounding box center [988, 97] width 43 height 20
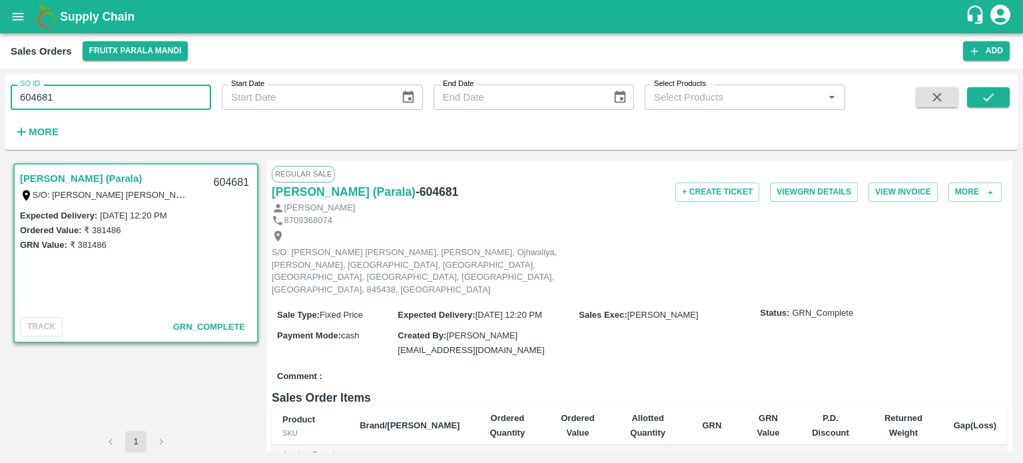
click at [119, 99] on input "604681" at bounding box center [111, 97] width 201 height 25
drag, startPoint x: 43, startPoint y: 95, endPoint x: 94, endPoint y: 103, distance: 51.8
click at [94, 103] on input "604681" at bounding box center [111, 97] width 201 height 25
type input "604685"
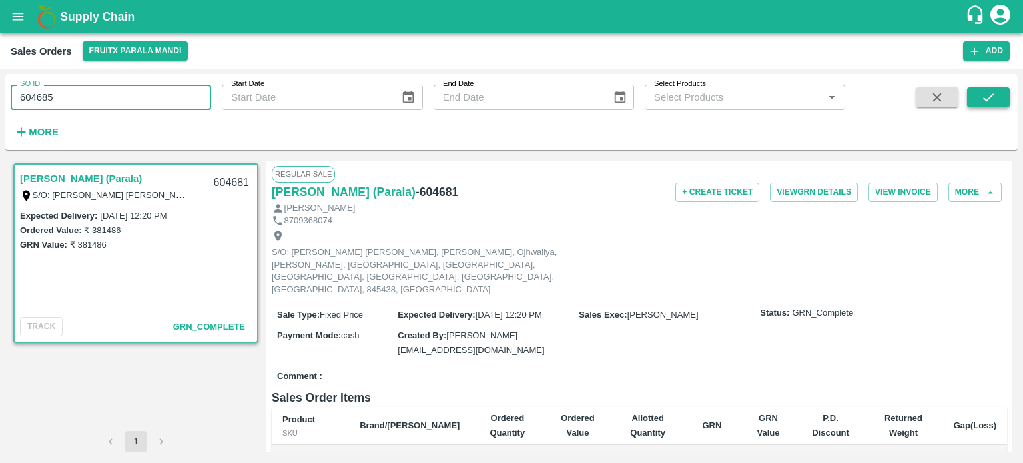
click at [993, 103] on icon "submit" at bounding box center [988, 97] width 15 height 15
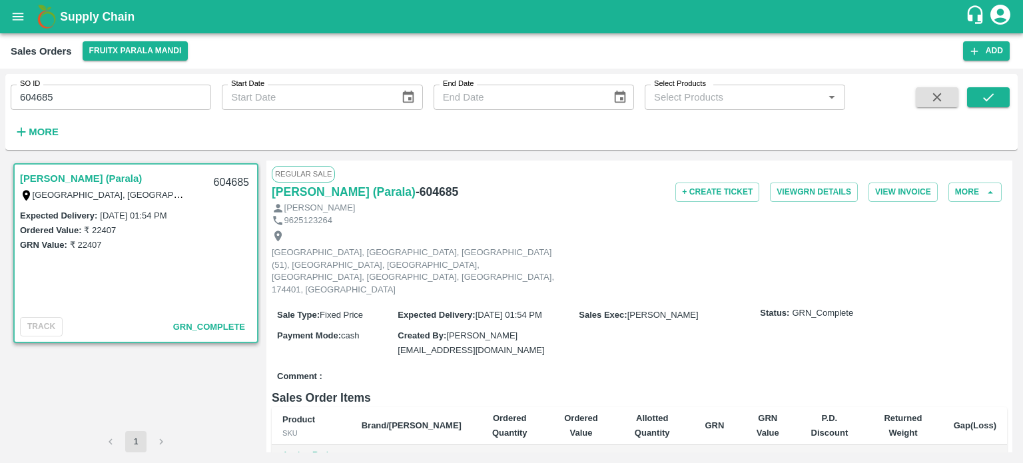
click at [163, 84] on div "SO ID 604685 SO ID" at bounding box center [105, 92] width 211 height 36
click at [159, 99] on input "604685" at bounding box center [111, 97] width 201 height 25
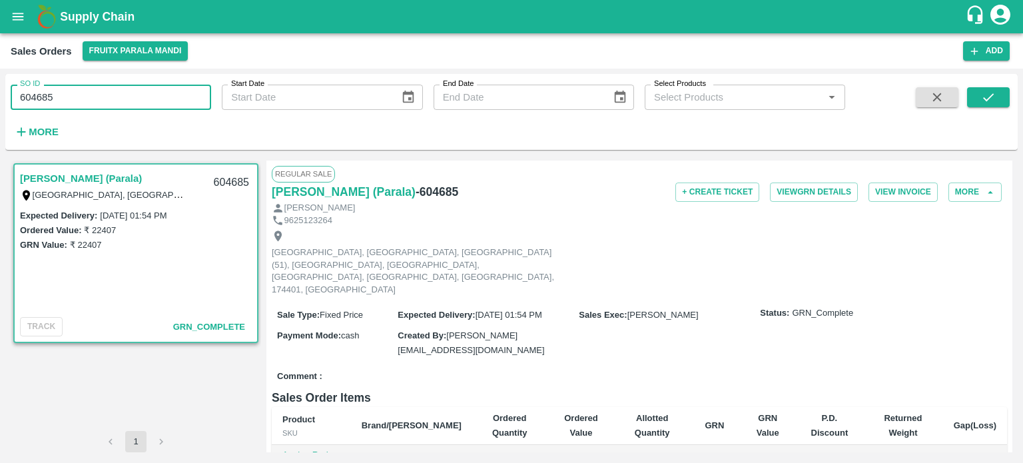
click at [159, 99] on input "604685" at bounding box center [111, 97] width 201 height 25
click at [1007, 13] on icon "account of current user" at bounding box center [1001, 15] width 20 height 20
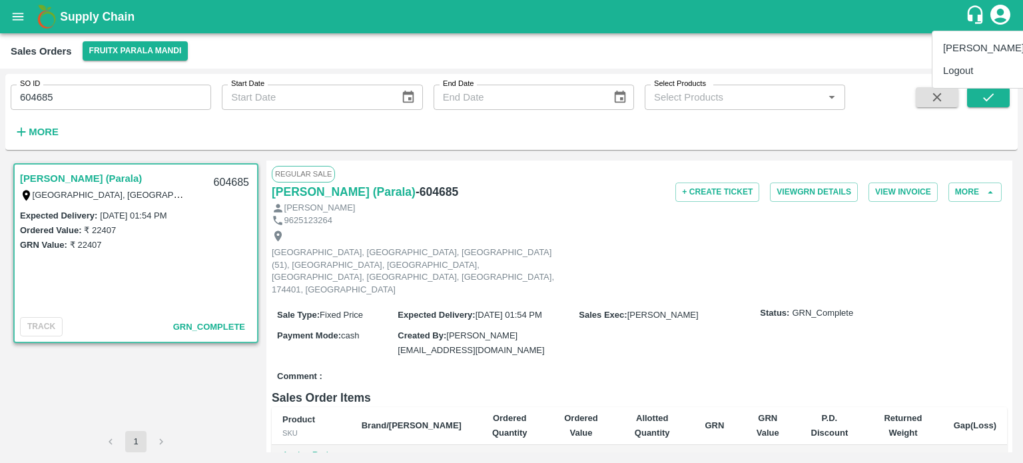
click at [972, 73] on li "Logout" at bounding box center [984, 70] width 103 height 23
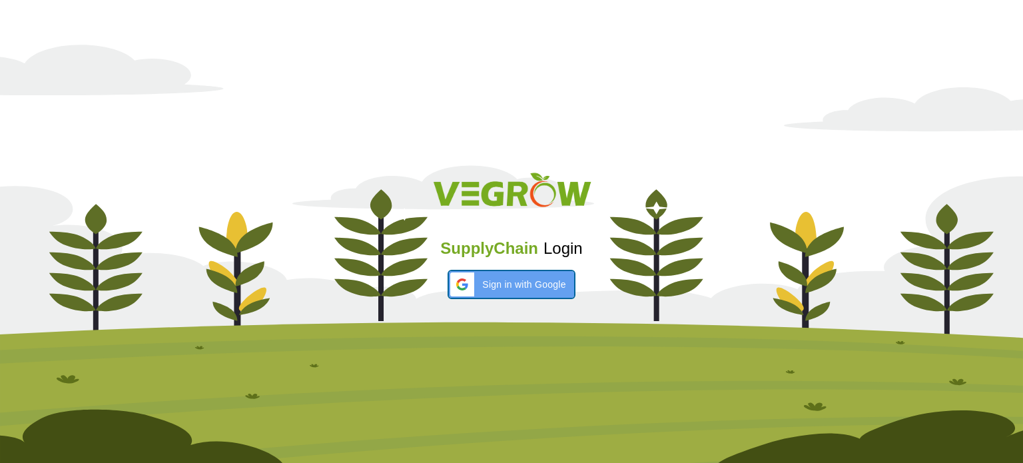
click at [518, 271] on div "Sign in with Google Sign in with Google. Opens in new tab" at bounding box center [511, 284] width 109 height 27
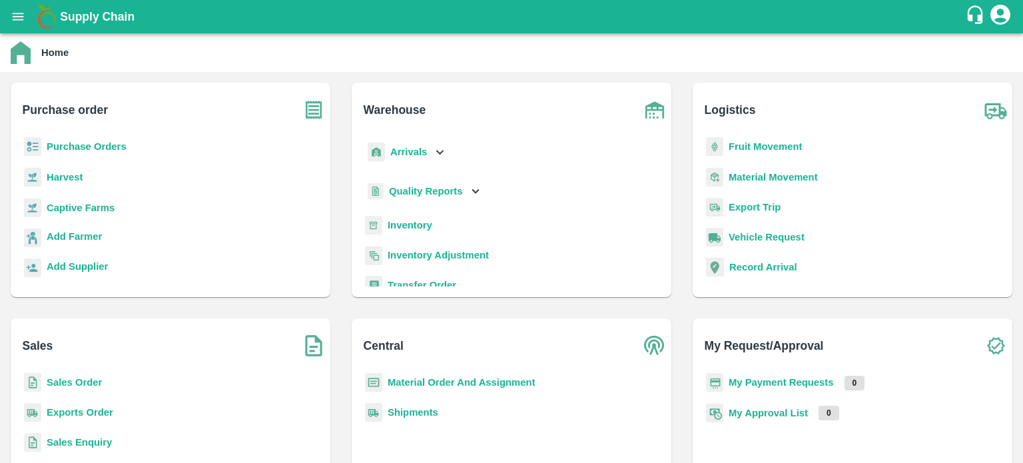
click at [86, 383] on b "Sales Order" at bounding box center [74, 382] width 55 height 11
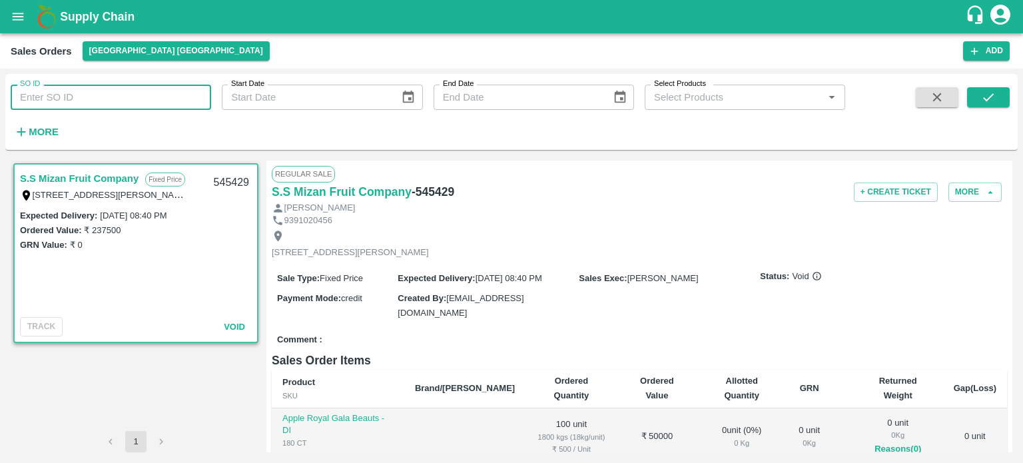
click at [117, 106] on input "SO ID" at bounding box center [111, 97] width 201 height 25
type input "604692"
click at [988, 100] on icon "submit" at bounding box center [988, 97] width 11 height 8
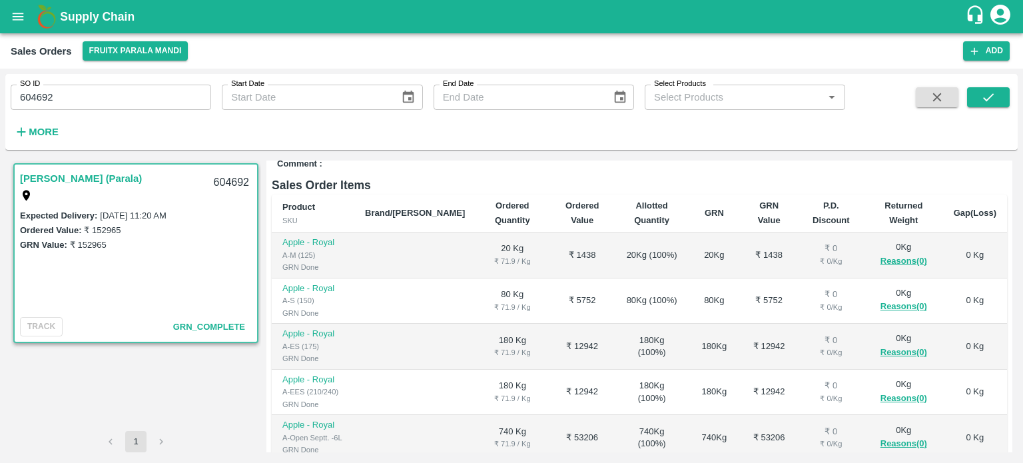
scroll to position [300, 0]
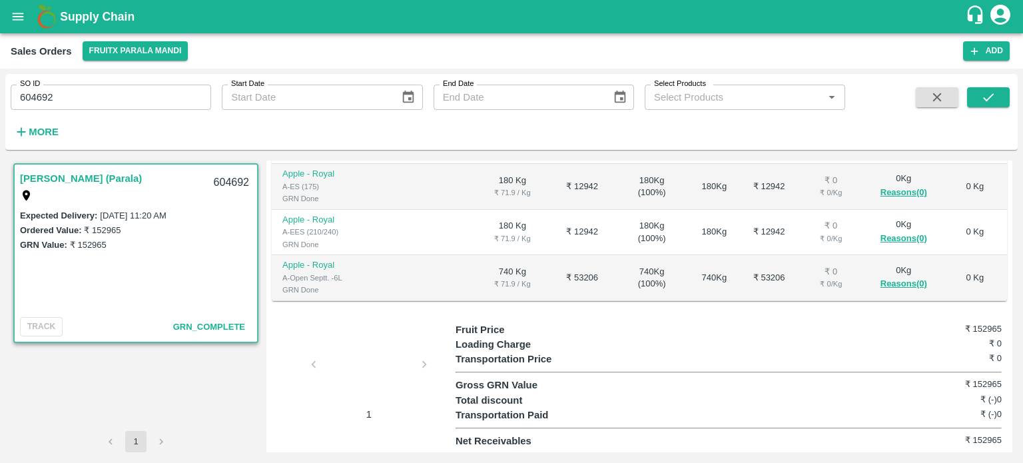
drag, startPoint x: 43, startPoint y: 93, endPoint x: 147, endPoint y: 86, distance: 104.1
click at [147, 86] on input "604692" at bounding box center [111, 97] width 201 height 25
click at [991, 98] on icon "submit" at bounding box center [988, 97] width 15 height 15
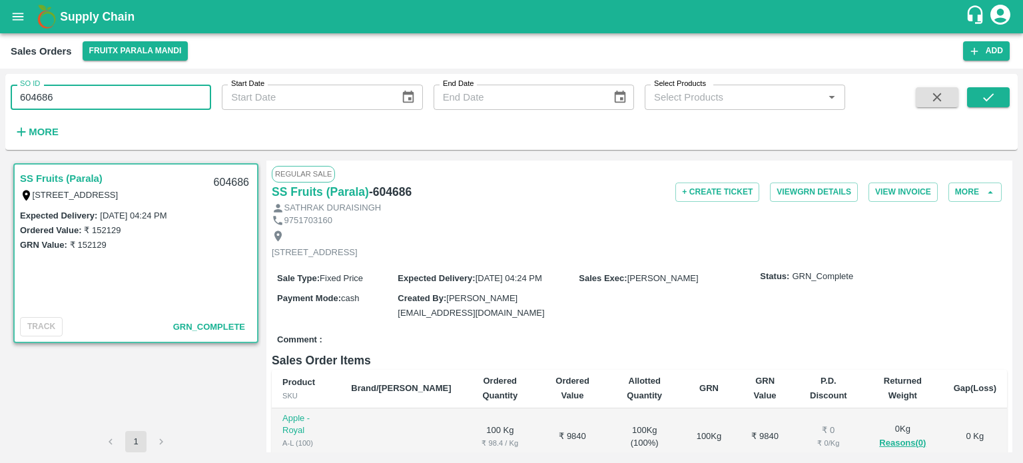
drag, startPoint x: 40, startPoint y: 95, endPoint x: 109, endPoint y: 95, distance: 69.3
click at [105, 99] on input "604686" at bounding box center [111, 97] width 201 height 25
click at [1003, 96] on button "submit" at bounding box center [988, 97] width 43 height 20
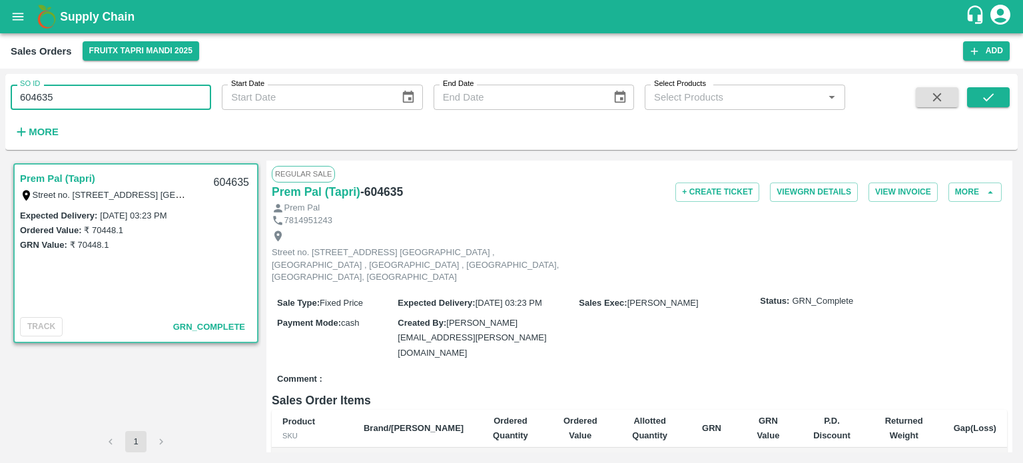
drag, startPoint x: 47, startPoint y: 95, endPoint x: 147, endPoint y: 93, distance: 100.6
click at [145, 94] on input "604635" at bounding box center [111, 97] width 201 height 25
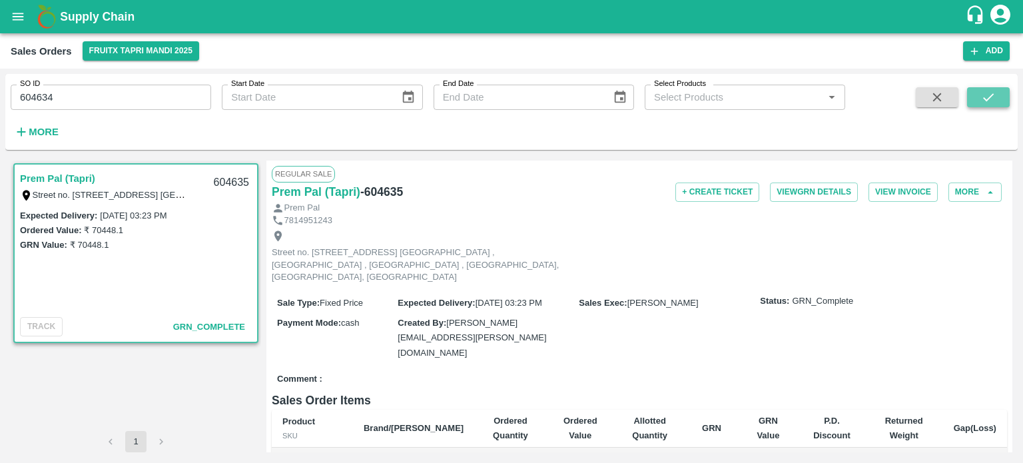
click at [993, 97] on icon "submit" at bounding box center [988, 97] width 15 height 15
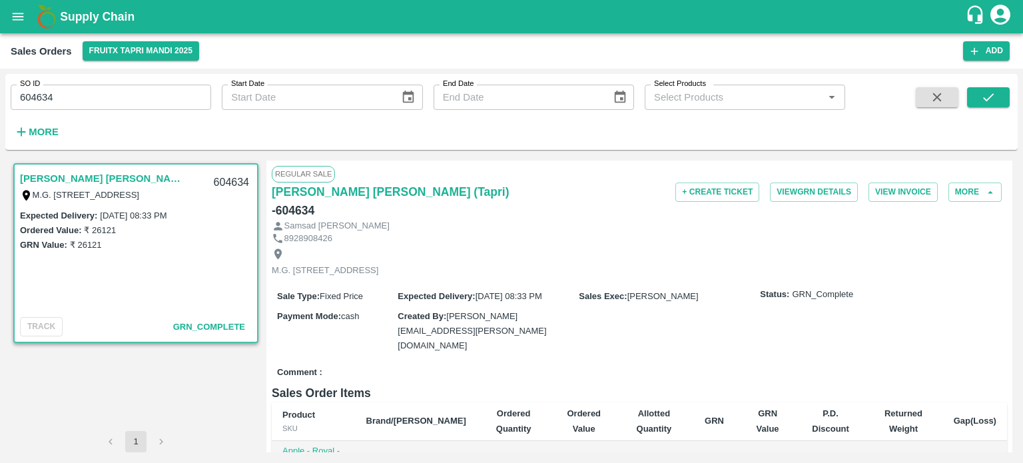
scroll to position [333, 0]
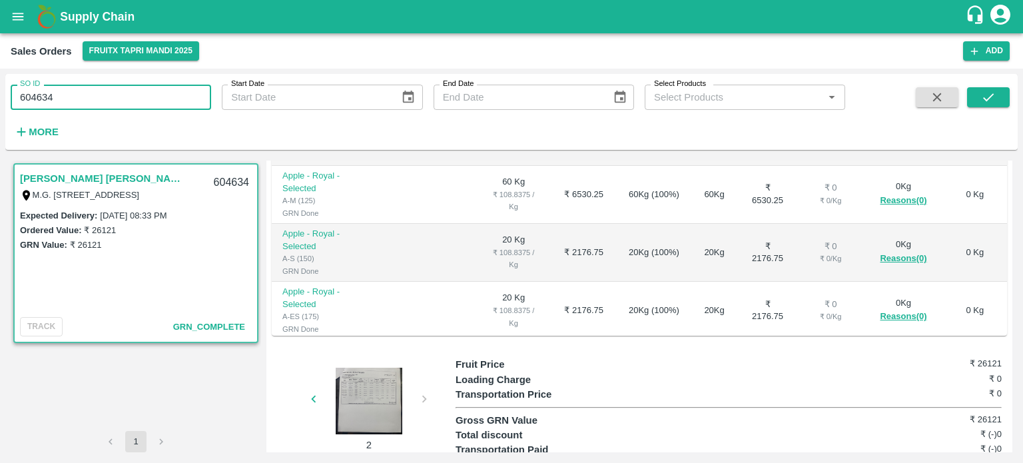
drag, startPoint x: 50, startPoint y: 93, endPoint x: 135, endPoint y: 101, distance: 85.0
click at [134, 101] on input "604634" at bounding box center [111, 97] width 201 height 25
click at [994, 95] on icon "submit" at bounding box center [988, 97] width 15 height 15
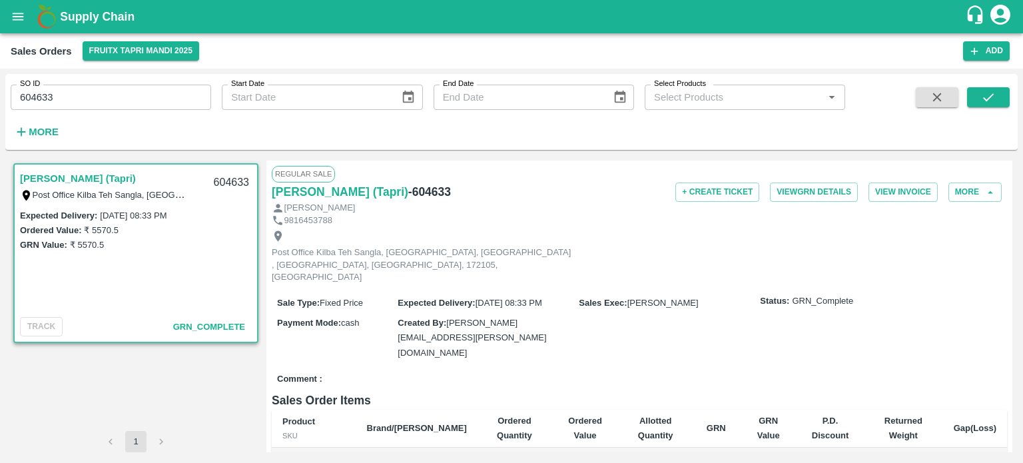
drag, startPoint x: 48, startPoint y: 97, endPoint x: 245, endPoint y: 102, distance: 197.3
click at [242, 104] on div "SO ID 604633 SO ID Start Date Start Date End Date End Date Select Products Sele…" at bounding box center [422, 108] width 845 height 69
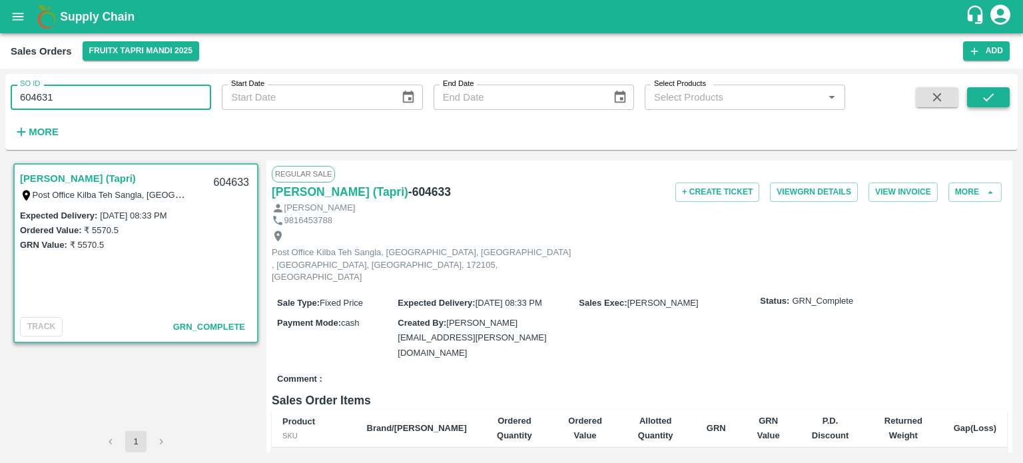
click at [1007, 95] on button "submit" at bounding box center [988, 97] width 43 height 20
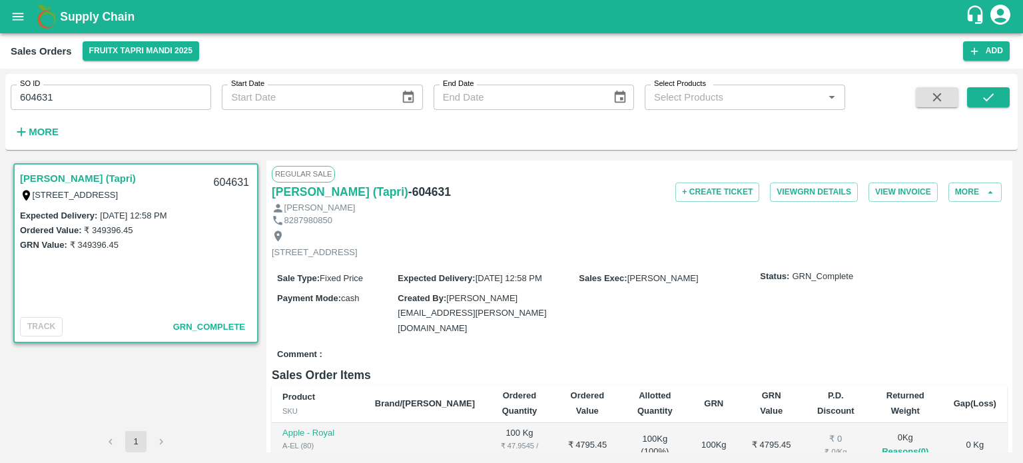
drag, startPoint x: 49, startPoint y: 91, endPoint x: 192, endPoint y: 99, distance: 143.5
click at [189, 100] on input "604631" at bounding box center [111, 97] width 201 height 25
click at [973, 94] on button "submit" at bounding box center [988, 97] width 43 height 20
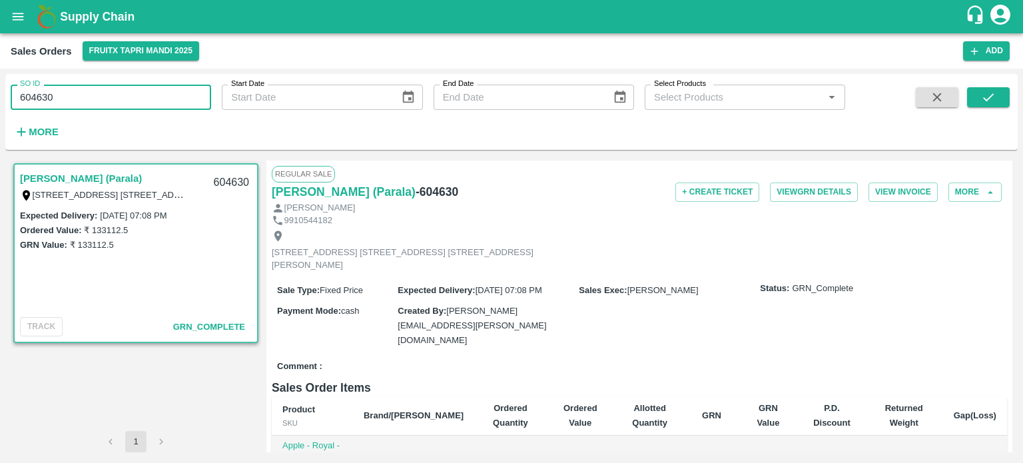
drag, startPoint x: 42, startPoint y: 91, endPoint x: 37, endPoint y: 99, distance: 9.3
click at [37, 99] on input "604630" at bounding box center [111, 97] width 201 height 25
click at [1004, 81] on div "SO ID 604430 SO ID Start Date Start Date End Date End Date Select Products Sele…" at bounding box center [511, 111] width 1013 height 65
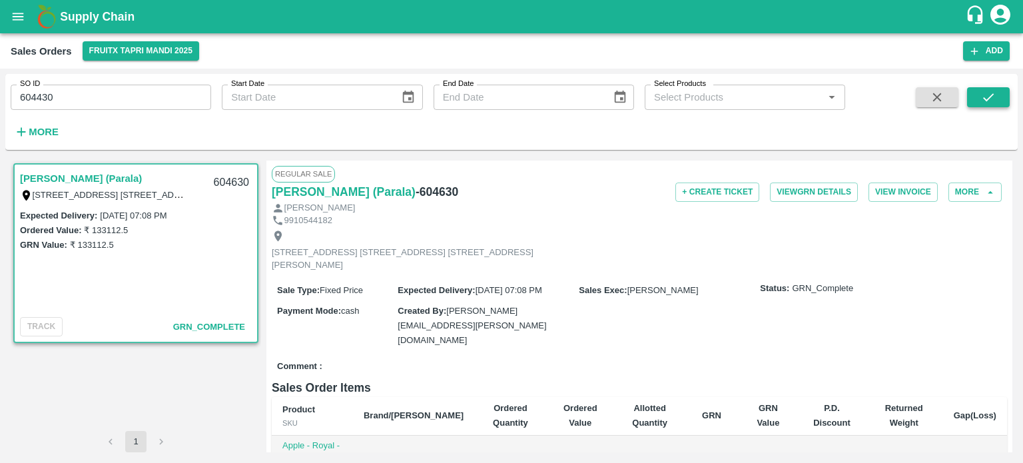
click at [994, 90] on icon "submit" at bounding box center [988, 97] width 15 height 15
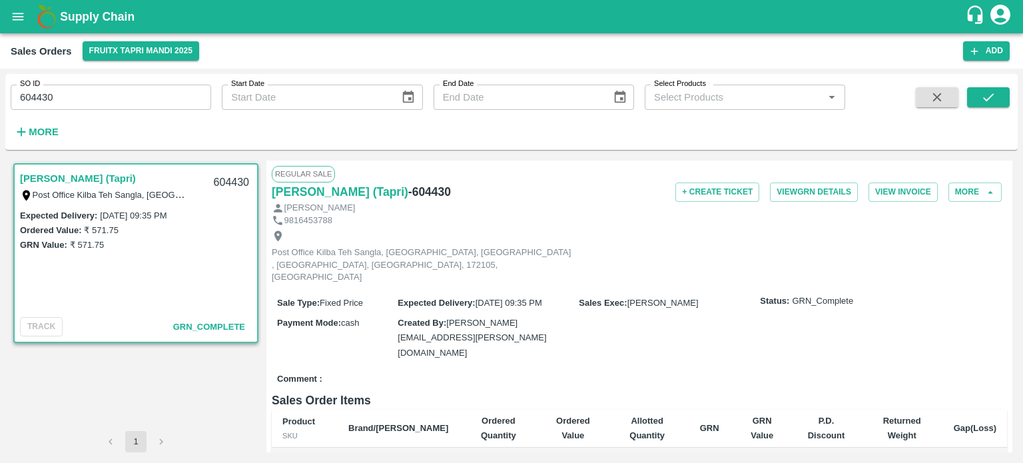
drag, startPoint x: 73, startPoint y: 96, endPoint x: 141, endPoint y: 83, distance: 69.2
click at [141, 83] on div "SO ID 604430 SO ID" at bounding box center [105, 92] width 211 height 36
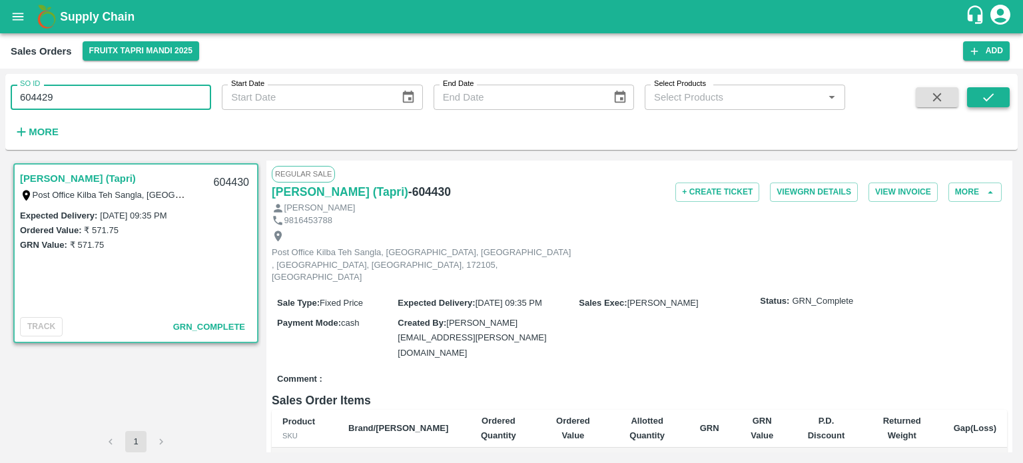
click at [986, 102] on icon "submit" at bounding box center [988, 97] width 15 height 15
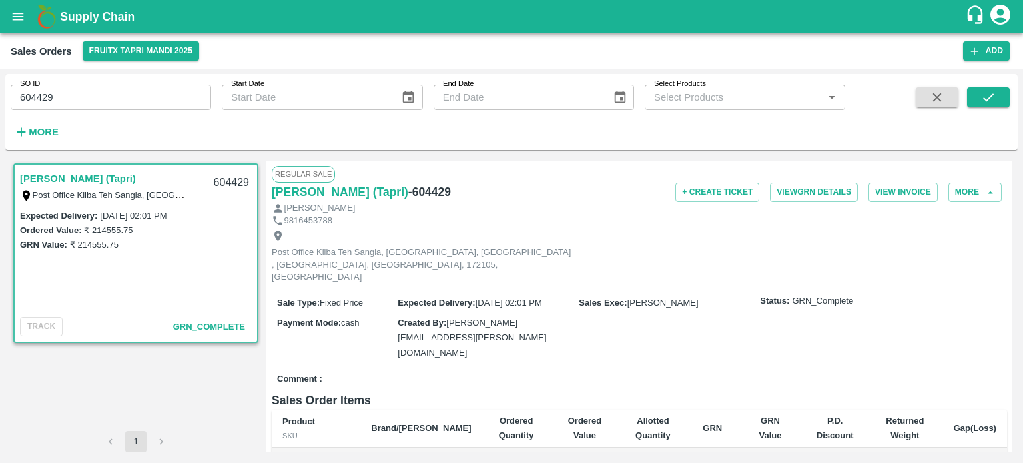
drag, startPoint x: 50, startPoint y: 90, endPoint x: 109, endPoint y: 100, distance: 59.5
click at [108, 100] on input "604429" at bounding box center [111, 97] width 201 height 25
click at [987, 101] on icon "submit" at bounding box center [988, 97] width 15 height 15
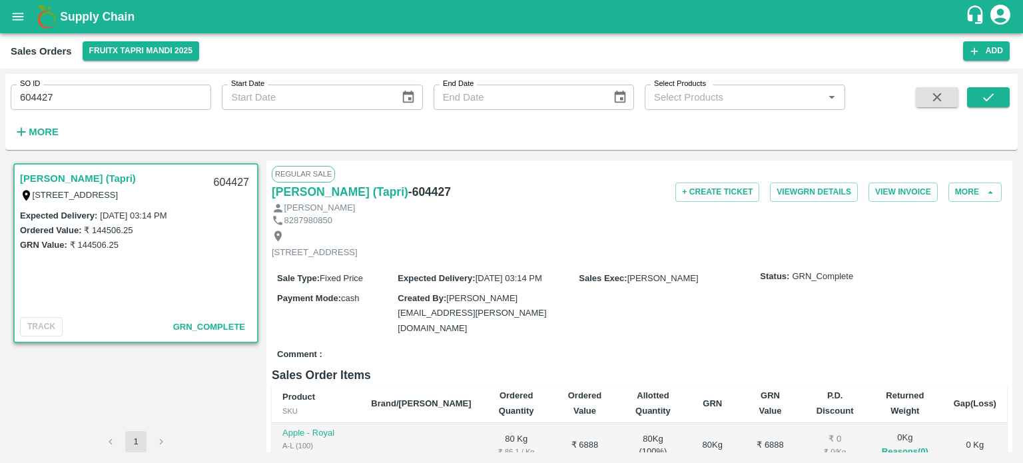
drag, startPoint x: 48, startPoint y: 90, endPoint x: 123, endPoint y: 92, distance: 74.6
click at [115, 92] on input "604427" at bounding box center [111, 97] width 201 height 25
click at [991, 105] on button "submit" at bounding box center [988, 97] width 43 height 20
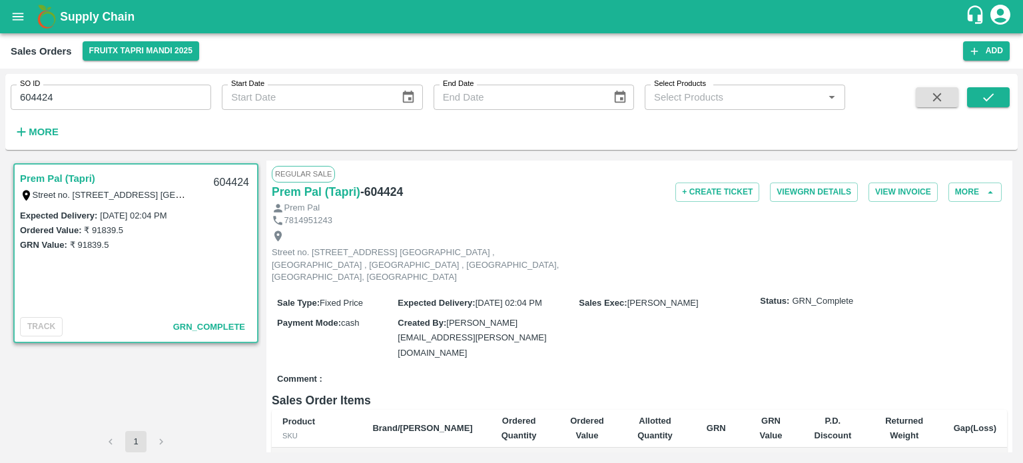
drag, startPoint x: 49, startPoint y: 97, endPoint x: 117, endPoint y: 82, distance: 69.5
click at [113, 84] on div "SO ID 604424 SO ID" at bounding box center [105, 92] width 211 height 36
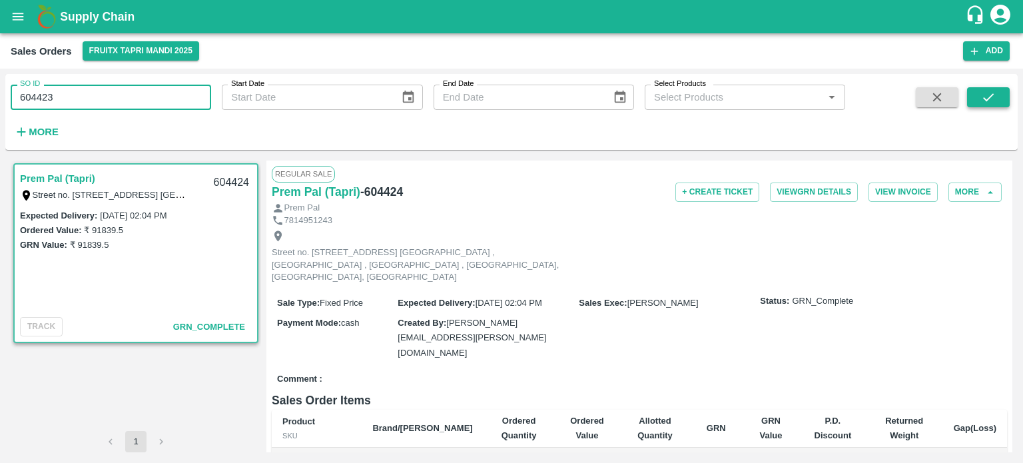
click at [1005, 95] on button "submit" at bounding box center [988, 97] width 43 height 20
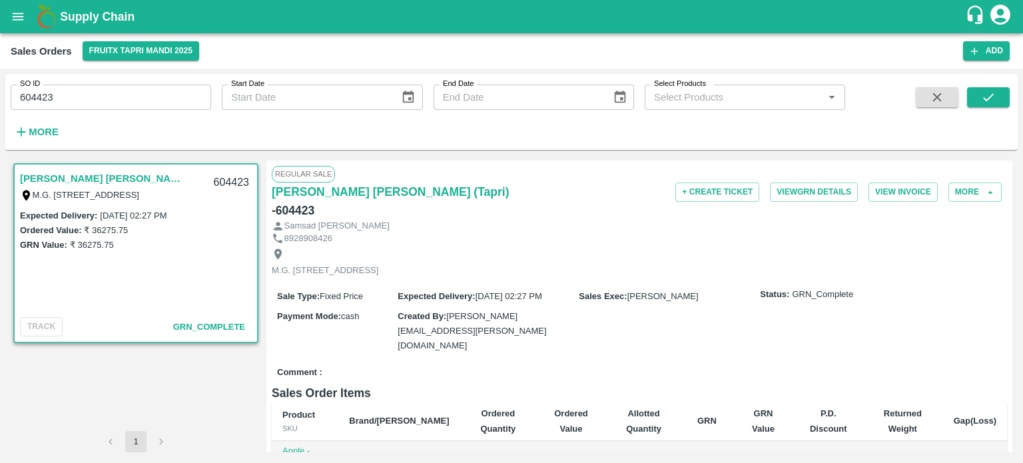
drag, startPoint x: 31, startPoint y: 96, endPoint x: 125, endPoint y: 98, distance: 94.0
click at [125, 98] on input "604423" at bounding box center [111, 97] width 201 height 25
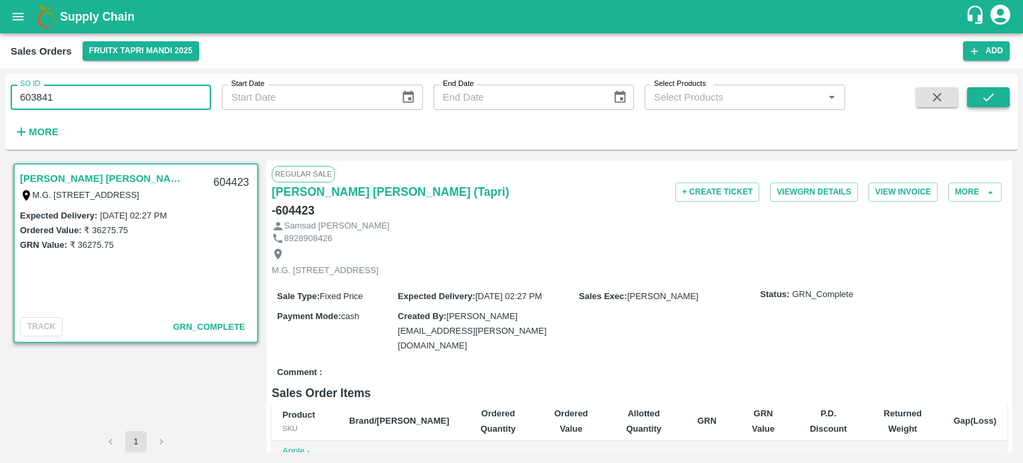
click at [995, 99] on icon "submit" at bounding box center [988, 97] width 15 height 15
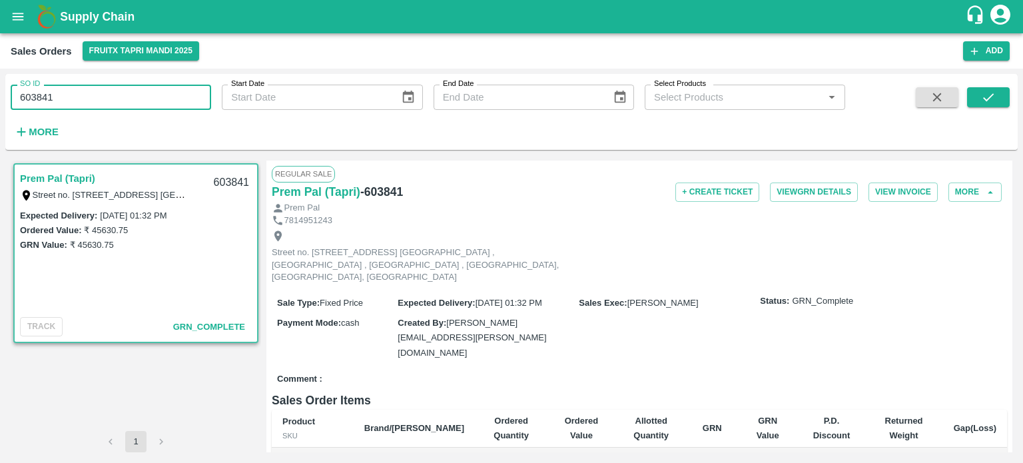
drag, startPoint x: 46, startPoint y: 94, endPoint x: 128, endPoint y: 89, distance: 82.1
click at [128, 89] on input "603841" at bounding box center [111, 97] width 201 height 25
type input "603840"
click at [981, 103] on icon "submit" at bounding box center [988, 97] width 15 height 15
